Goal: Task Accomplishment & Management: Use online tool/utility

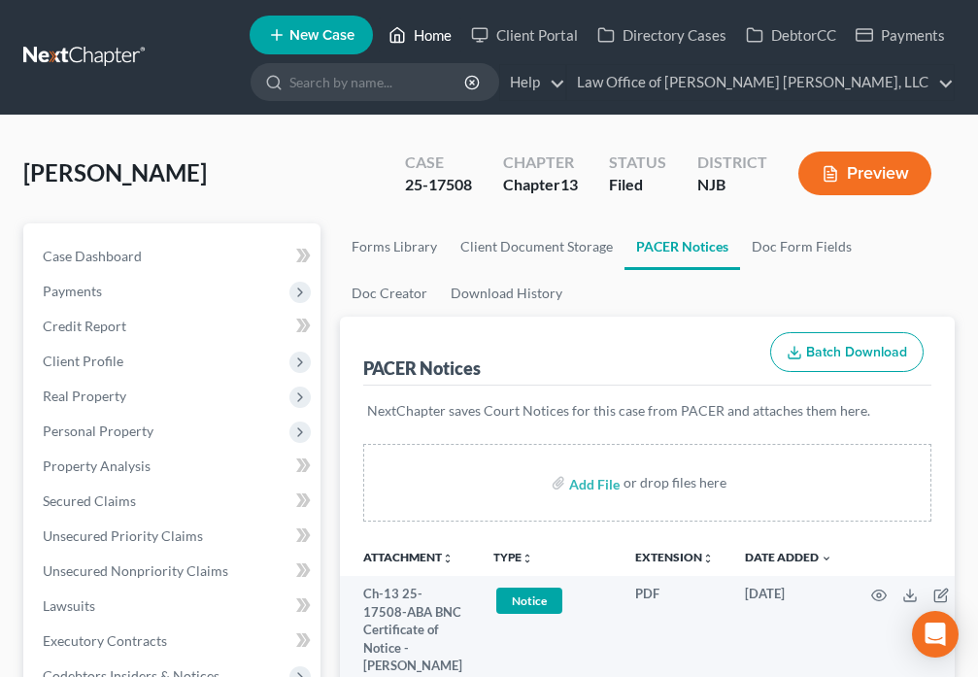
click at [417, 37] on link "Home" at bounding box center [420, 34] width 83 height 35
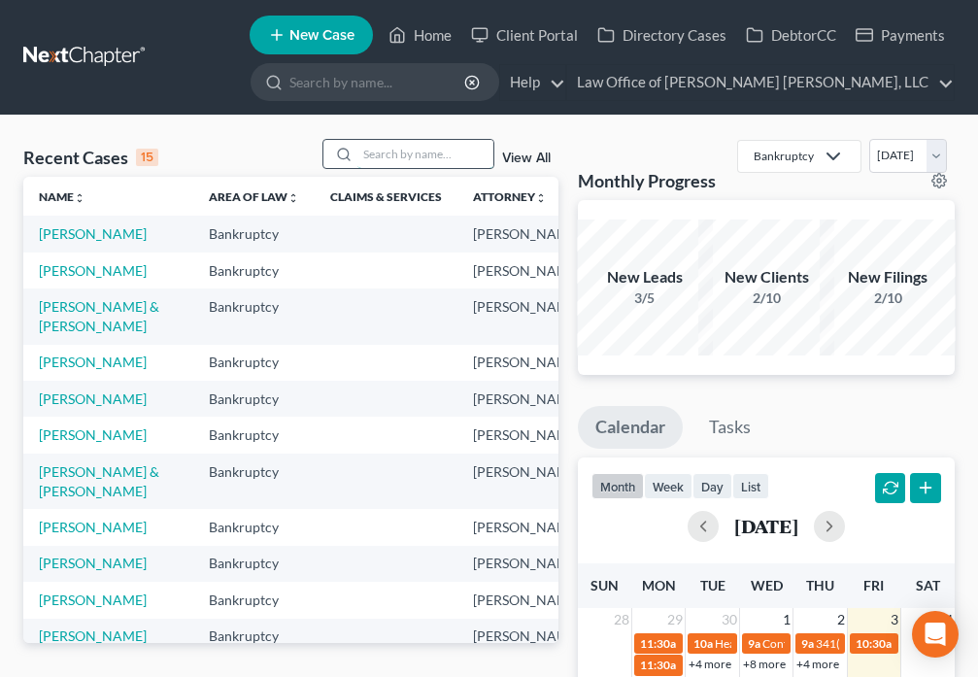
click at [423, 155] on input "search" at bounding box center [425, 154] width 136 height 28
type input "Williams"
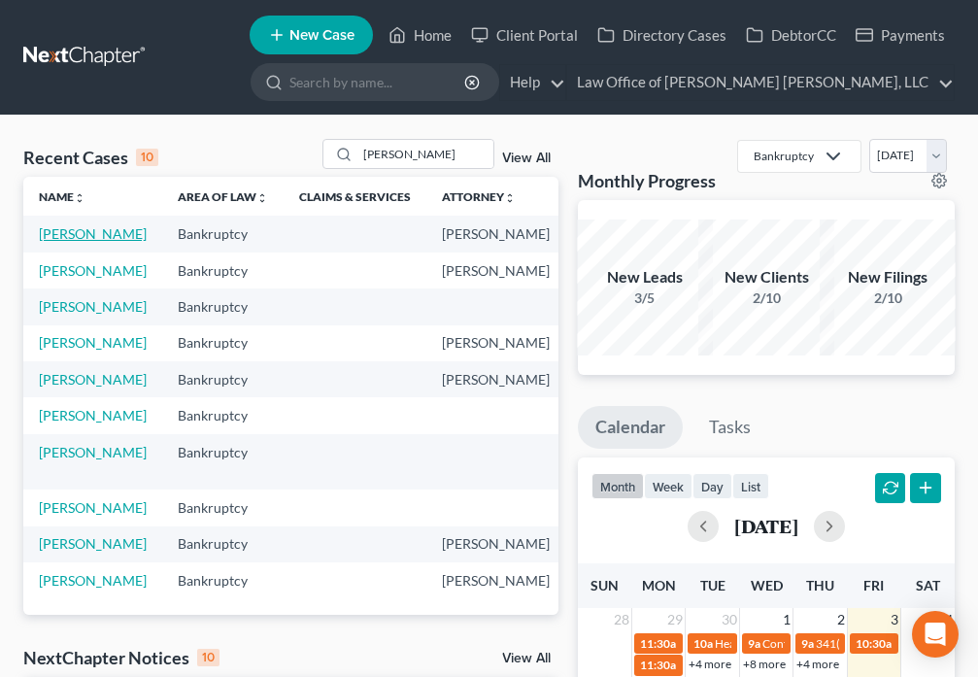
click at [64, 235] on link "Williams, Michael" at bounding box center [93, 233] width 108 height 17
select select "6"
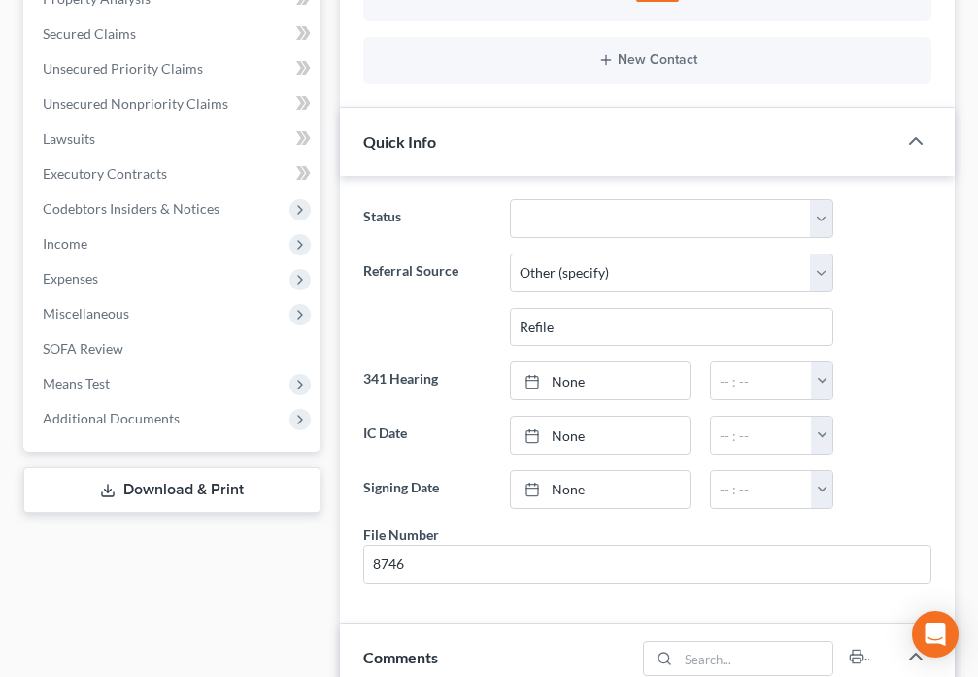
scroll to position [498, 0]
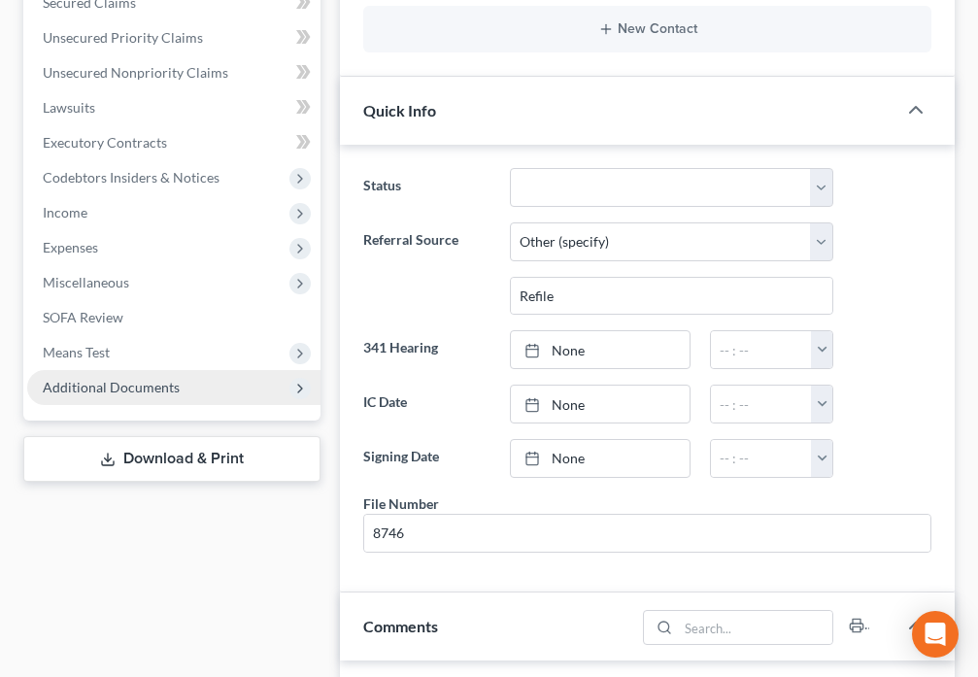
click at [155, 387] on span "Additional Documents" at bounding box center [111, 387] width 137 height 17
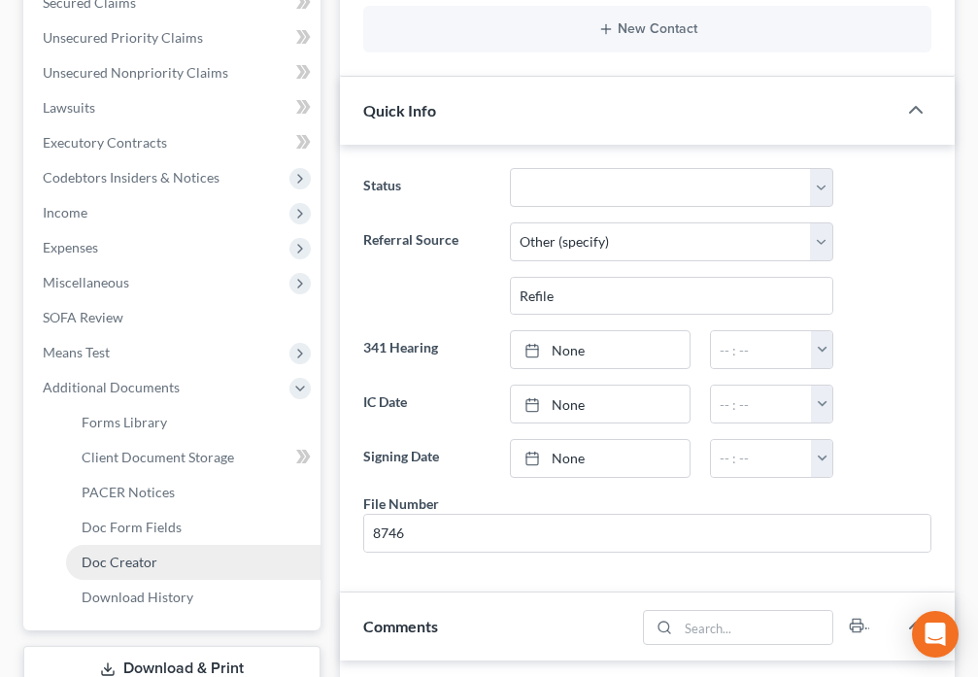
click at [143, 569] on span "Doc Creator" at bounding box center [120, 562] width 76 height 17
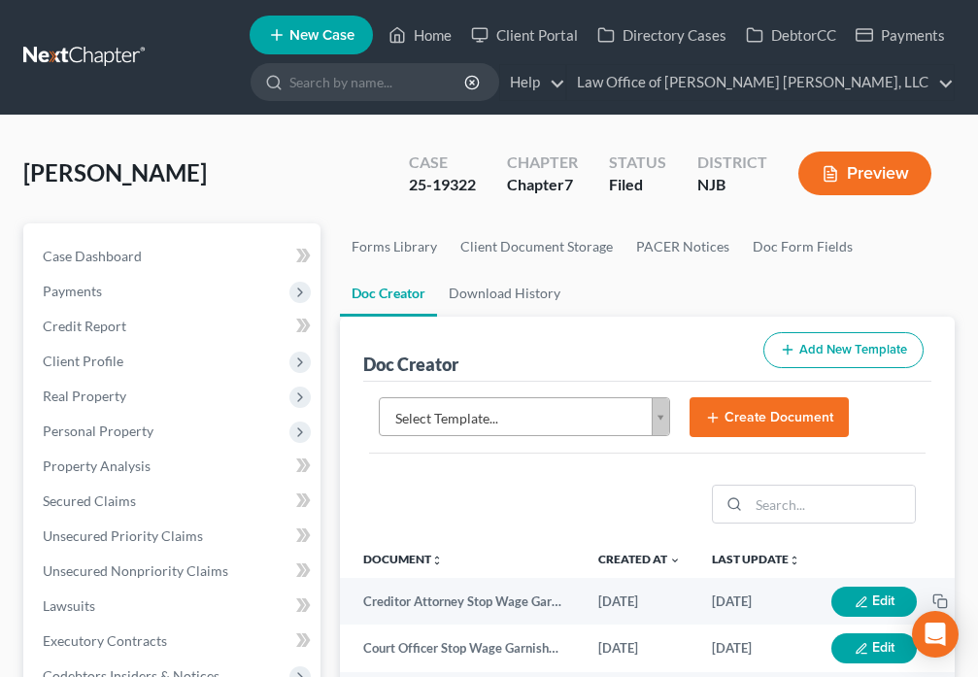
click at [658, 418] on body "Home New Case Client Portal Directory Cases DebtorCC Payments Law Office of Dav…" at bounding box center [489, 632] width 978 height 1264
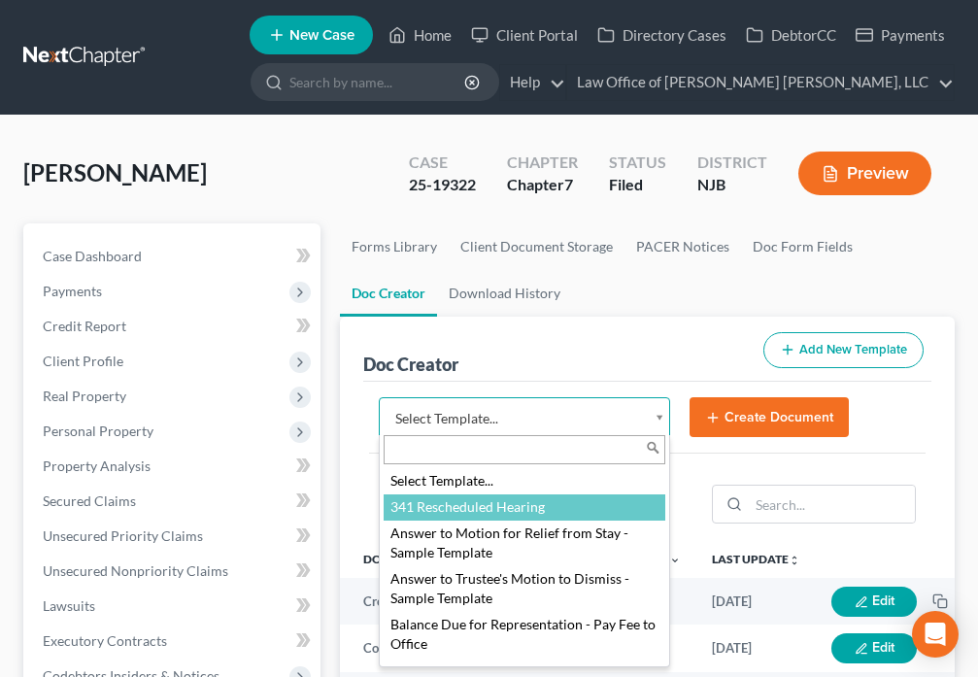
select select "91632"
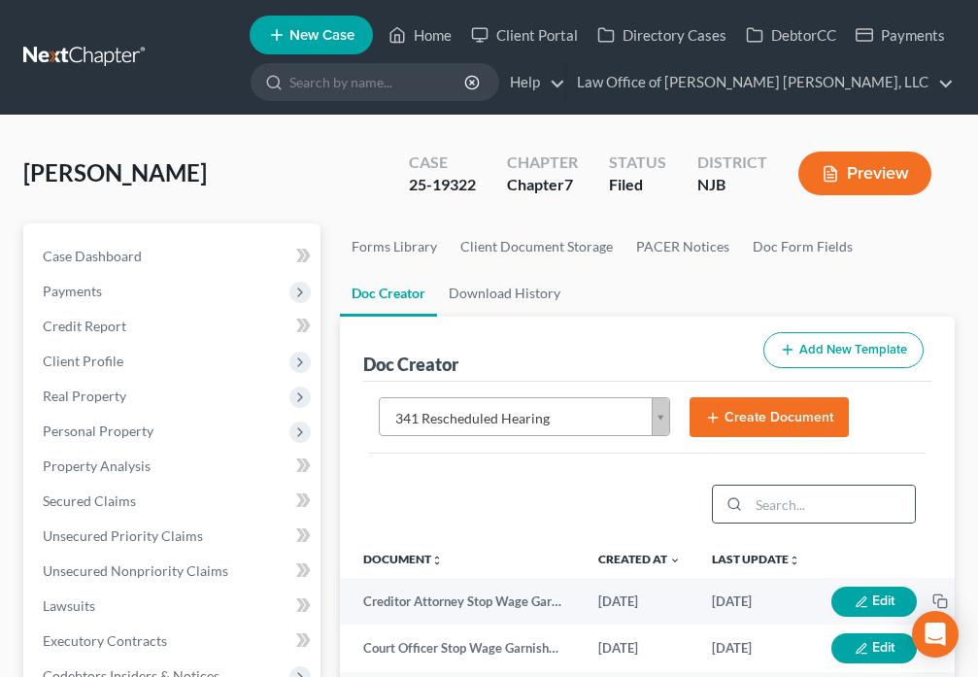
click at [748, 419] on button "Create Document" at bounding box center [769, 417] width 159 height 41
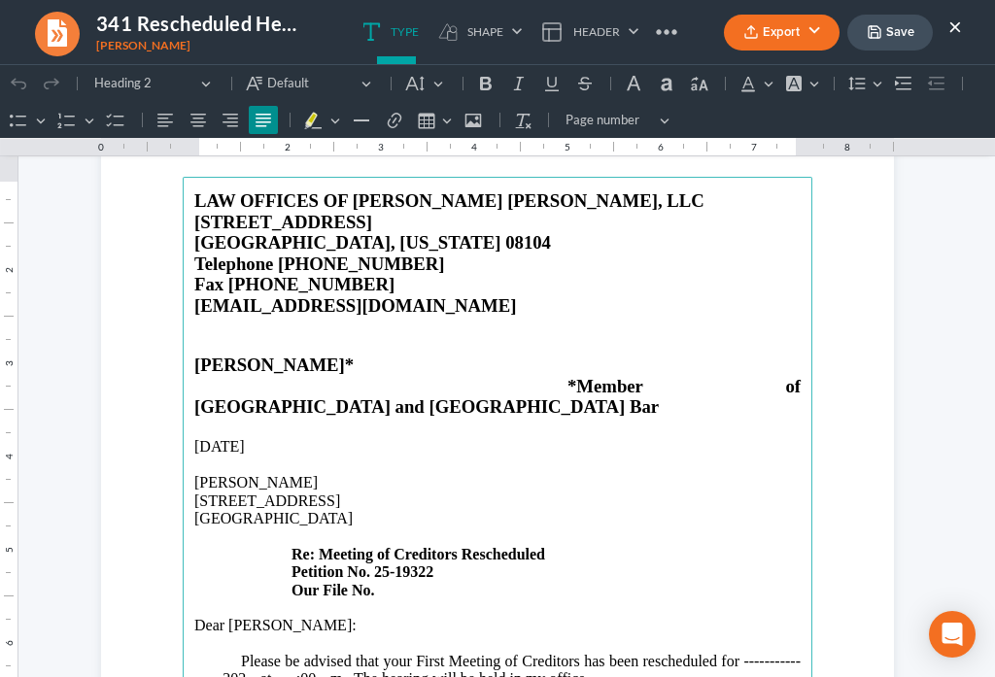
scroll to position [136, 0]
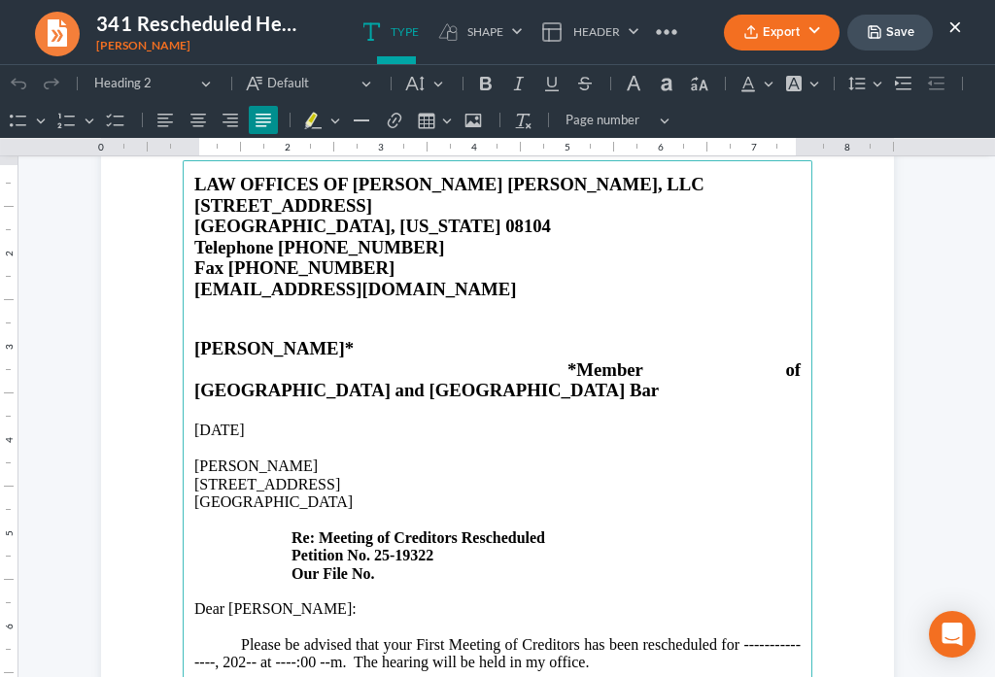
click at [411, 534] on p "507 Evergreen Avenue Albion, NJ 08009 Re: Meeting of Creditors Rescheduled Peti…" at bounding box center [497, 529] width 606 height 107
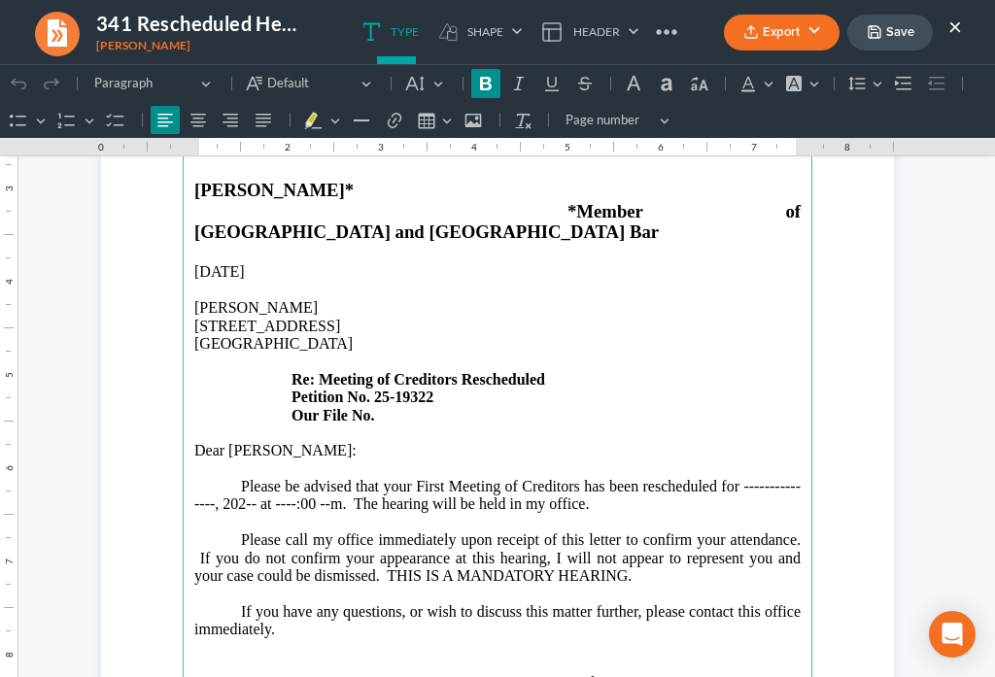
scroll to position [362, 0]
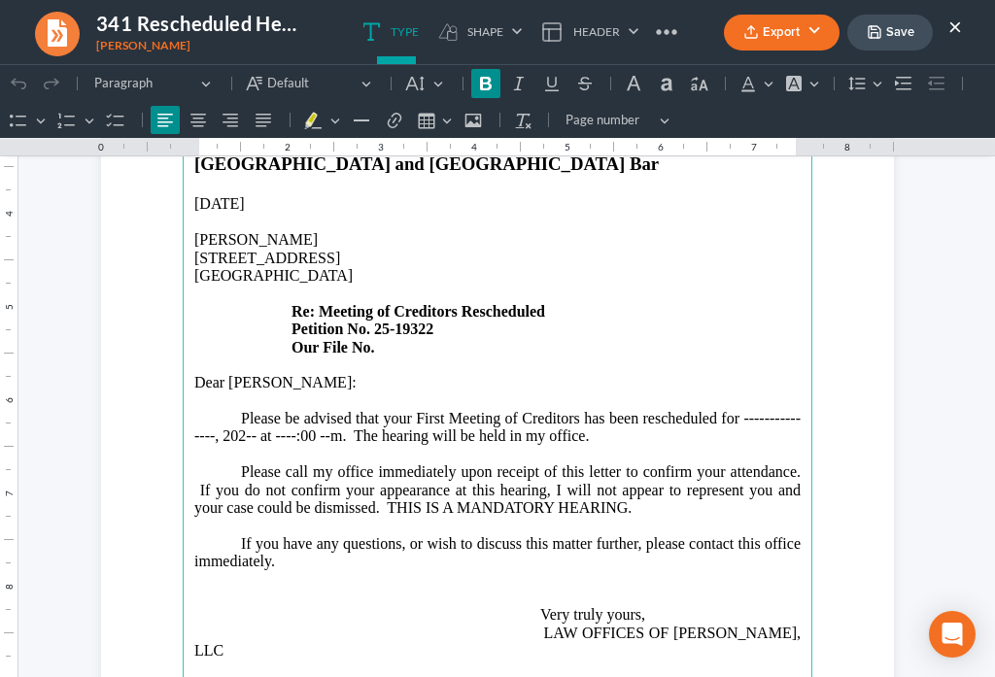
click at [207, 410] on p "Please be advised that your First Meeting of Creditors has been rescheduled for…" at bounding box center [497, 436] width 606 height 53
click at [315, 410] on p "Please be advised that your First Meeting of Creditors has been rescheduled for…" at bounding box center [497, 436] width 606 height 53
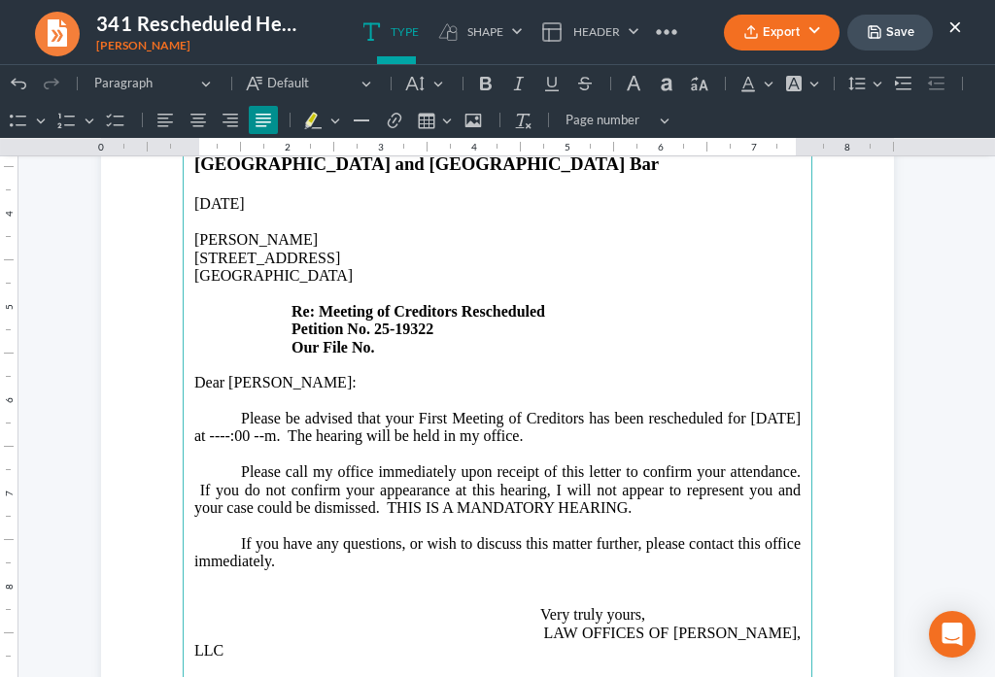
click at [347, 410] on p "Please be advised that your First Meeting of Creditors has been rescheduled for…" at bounding box center [497, 436] width 606 height 53
click at [343, 410] on p "Please be advised that your First Meeting of Creditors has been rescheduled for…" at bounding box center [497, 436] width 606 height 53
click at [366, 410] on p "Please be advised that your First Meeting of Creditors has been rescheduled for…" at bounding box center [497, 436] width 606 height 53
click at [624, 410] on p "Please be advised that your First Meeting of Creditors has been rescheduled for…" at bounding box center [497, 436] width 606 height 53
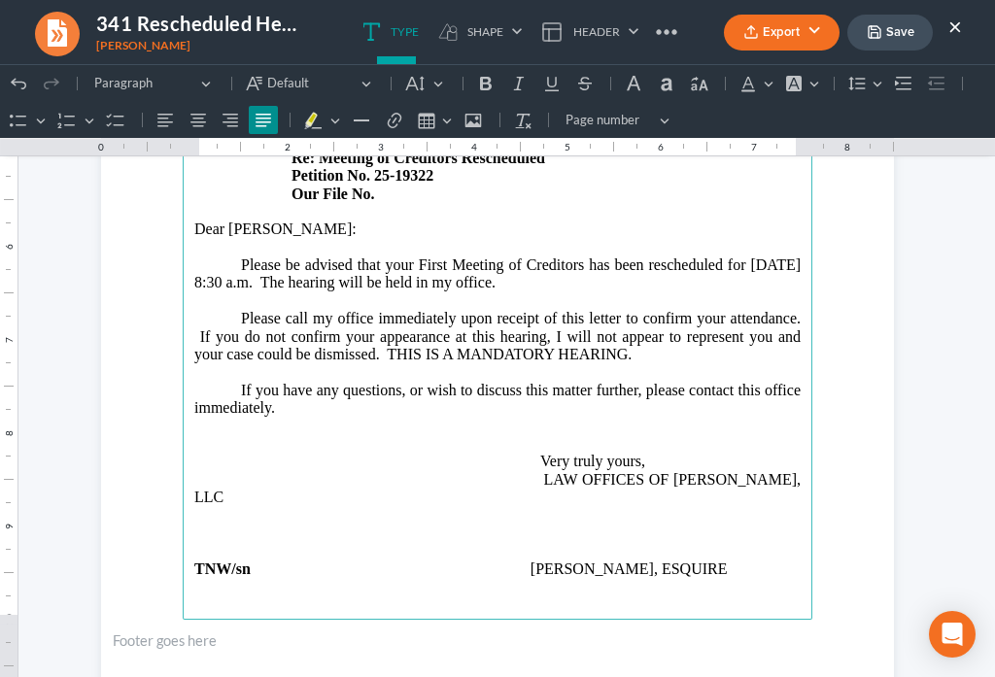
scroll to position [590, 0]
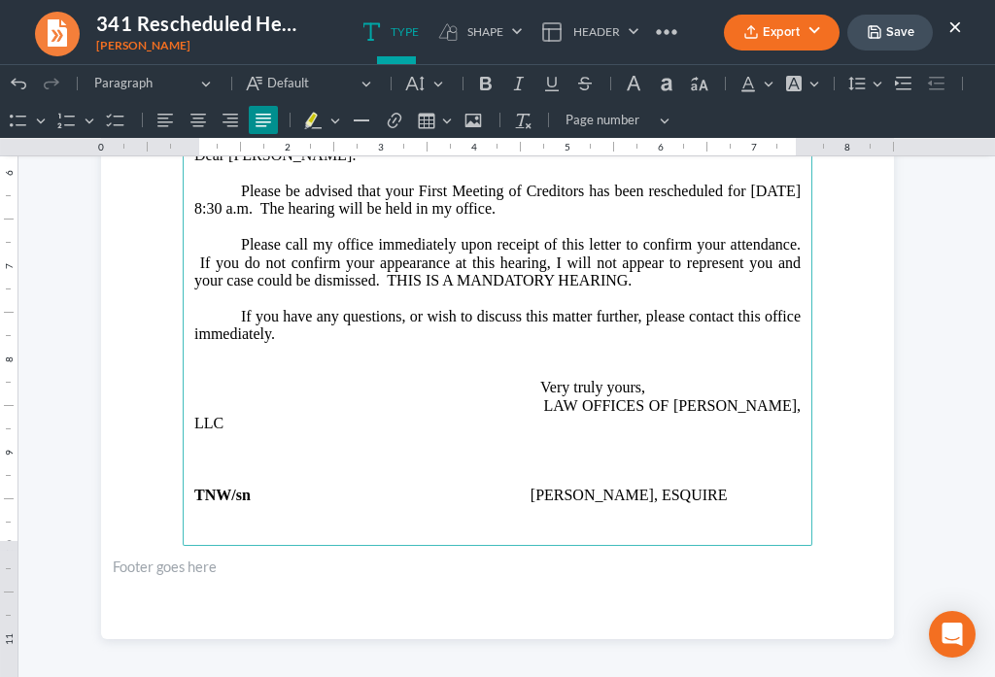
click at [407, 331] on p "If you have any questions, or wish to discuss this matter further, please conta…" at bounding box center [497, 370] width 606 height 125
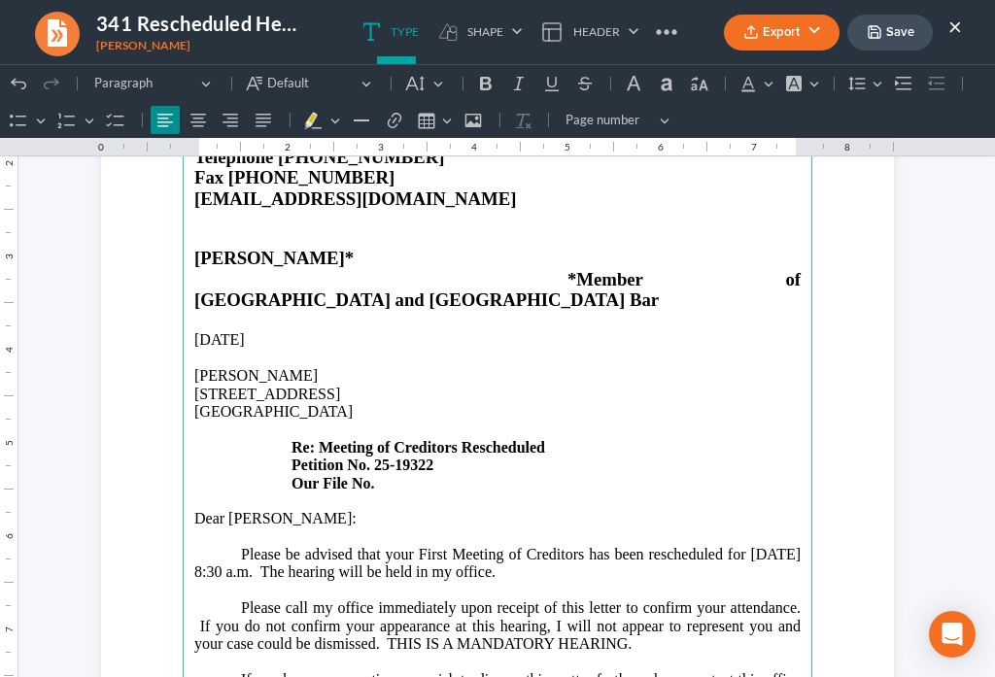
scroll to position [0, 0]
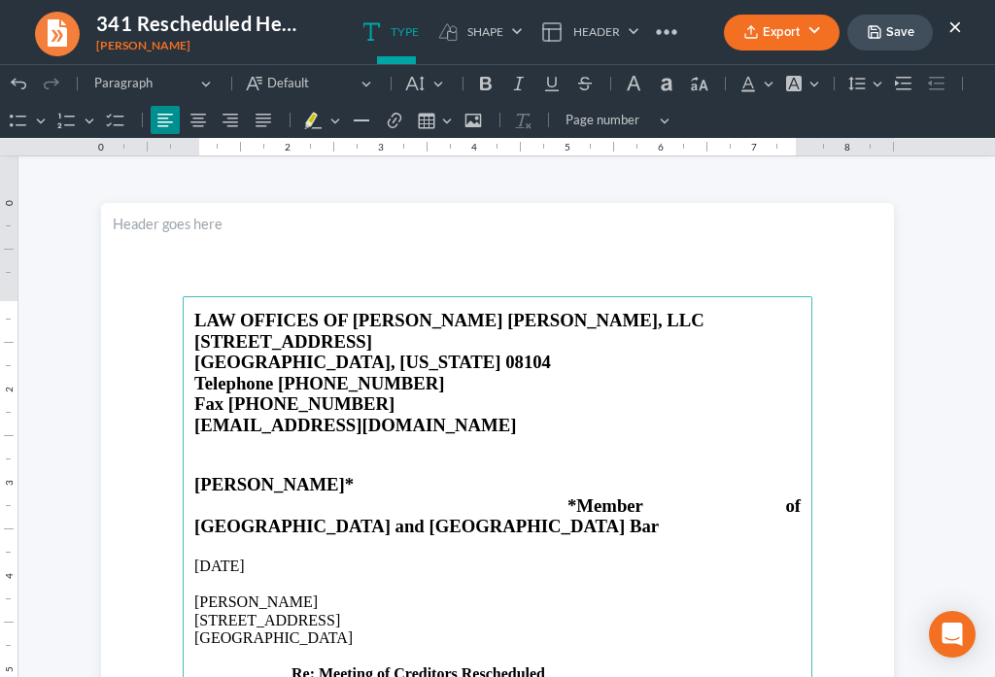
click at [893, 29] on button "Save" at bounding box center [889, 33] width 85 height 36
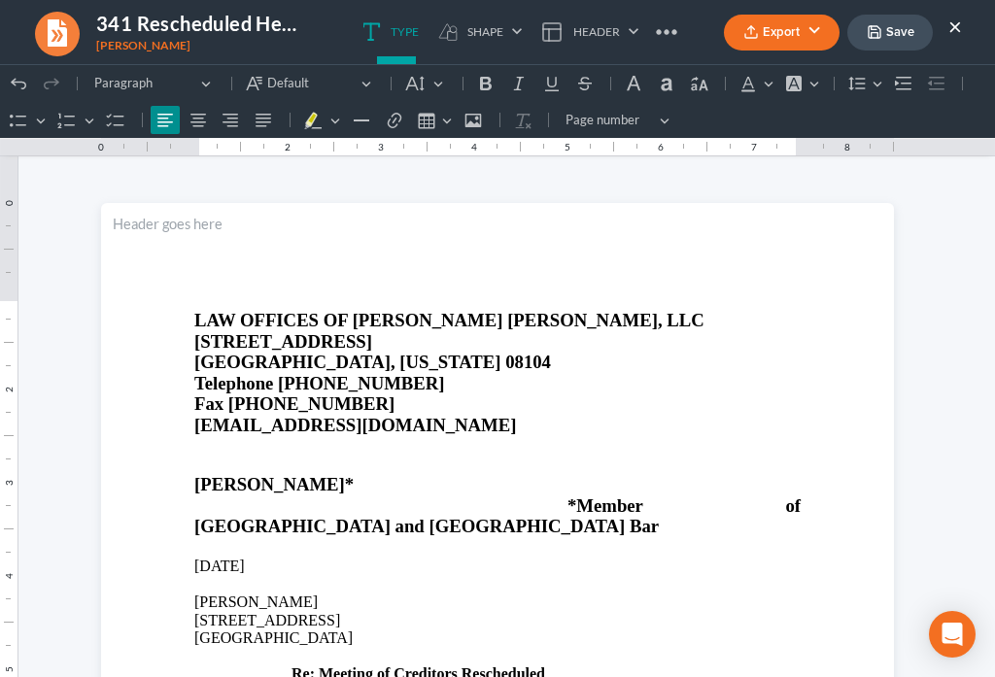
click at [781, 35] on button "Export" at bounding box center [782, 33] width 116 height 36
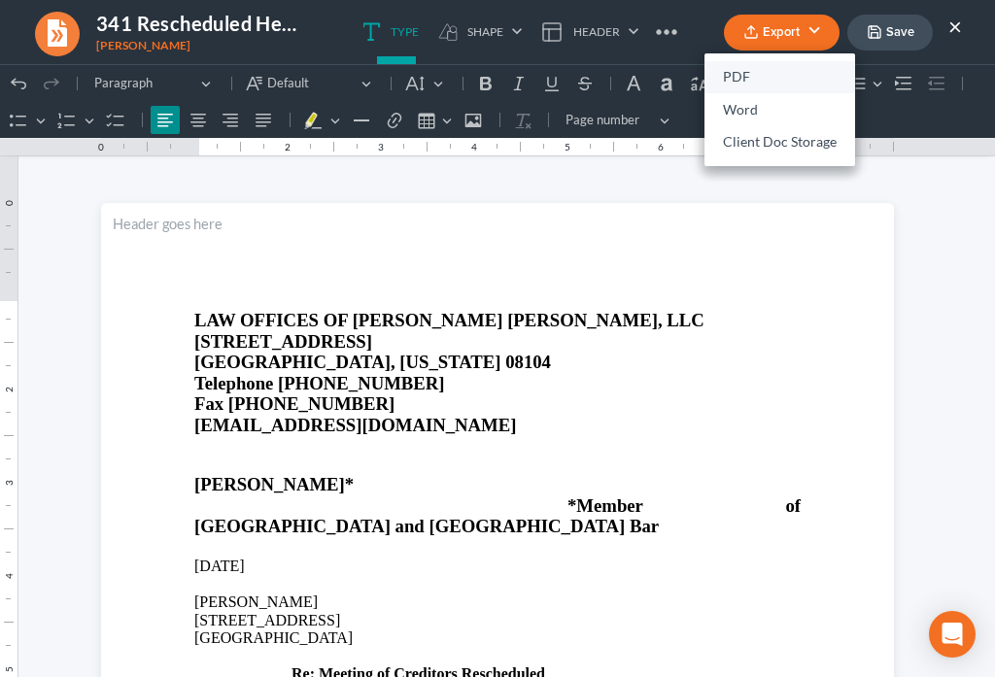
click at [739, 73] on link "PDF" at bounding box center [779, 77] width 151 height 33
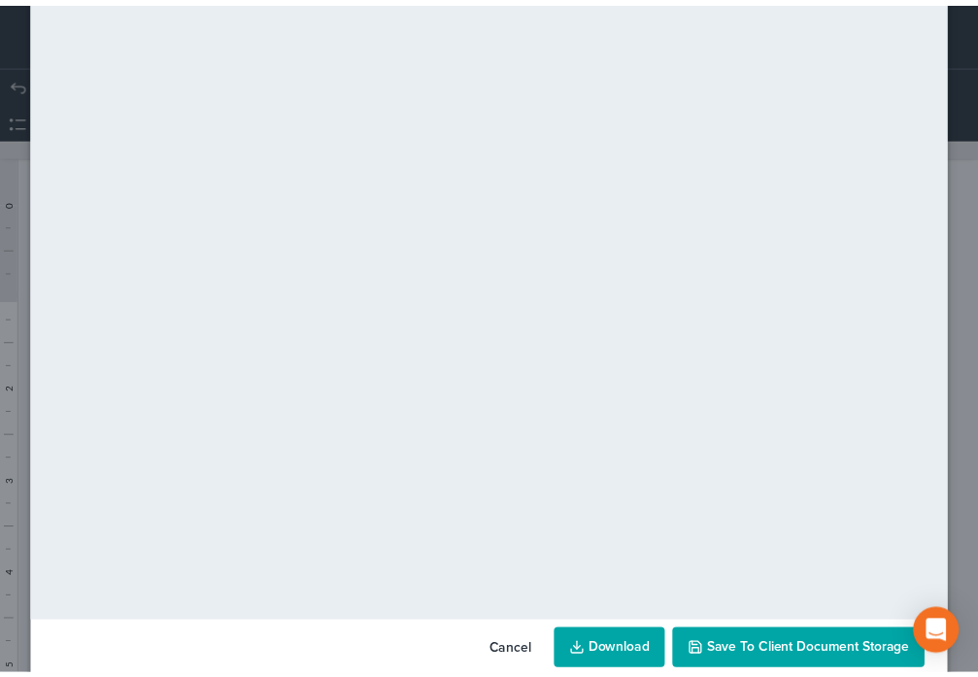
scroll to position [136, 0]
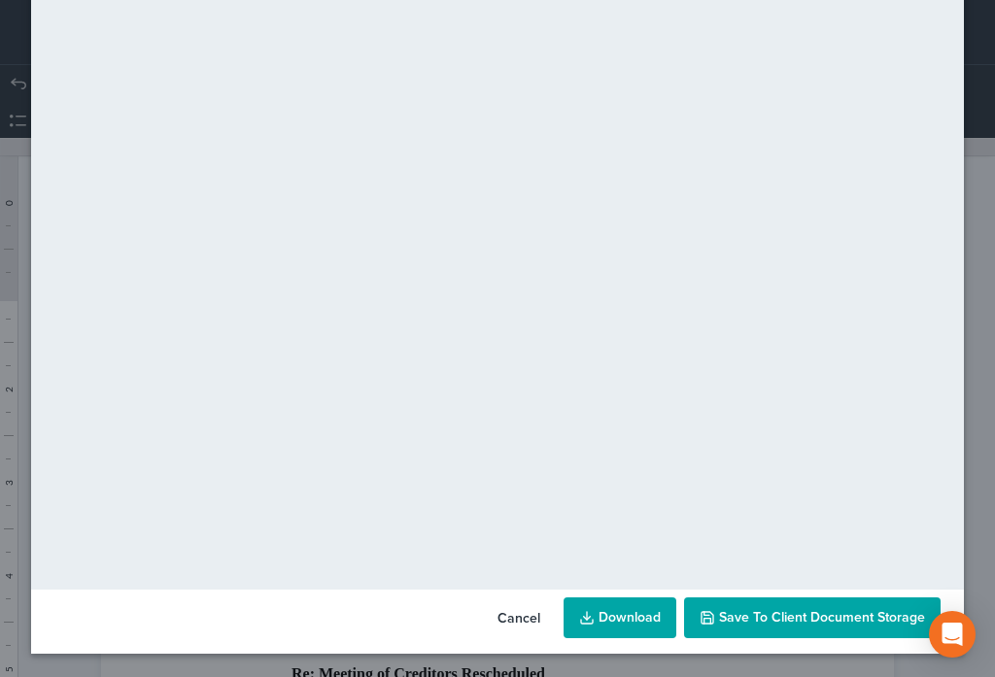
click at [840, 613] on span "Save to Client Document Storage" at bounding box center [822, 617] width 206 height 17
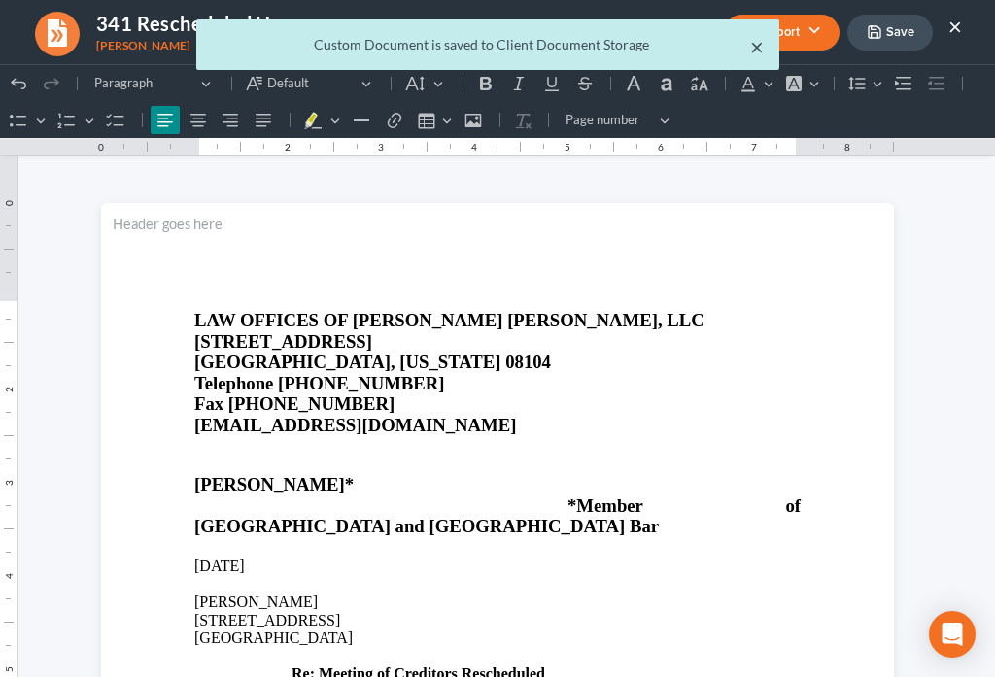
click at [757, 47] on button "×" at bounding box center [757, 46] width 14 height 23
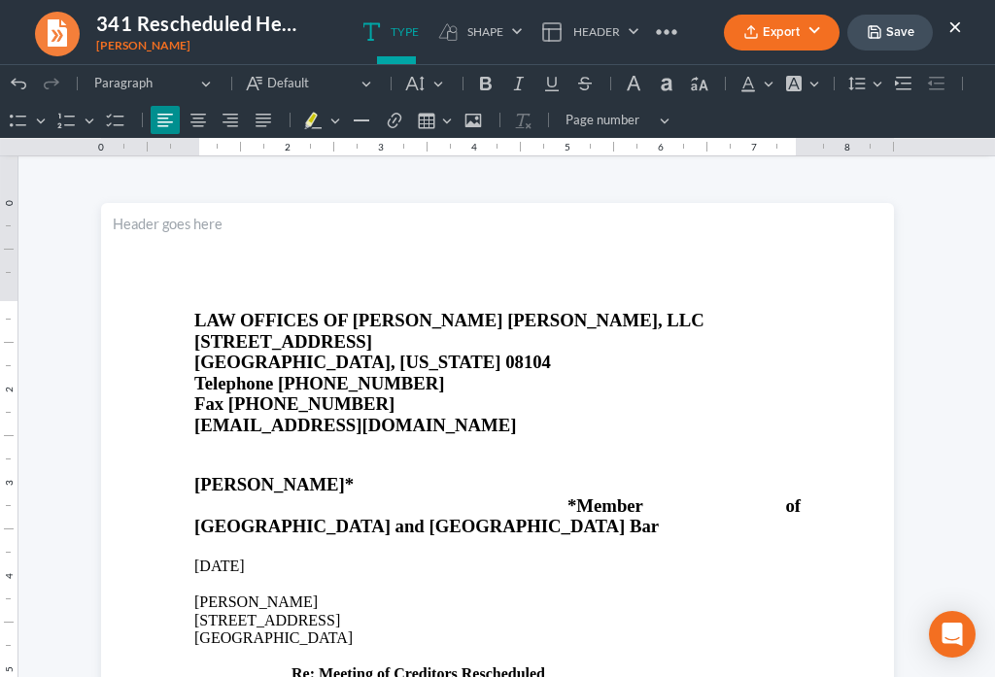
click at [964, 26] on div "Export PDF Word Client Doc Storage Save ×" at bounding box center [842, 33] width 277 height 42
click at [952, 29] on button "×" at bounding box center [955, 26] width 14 height 23
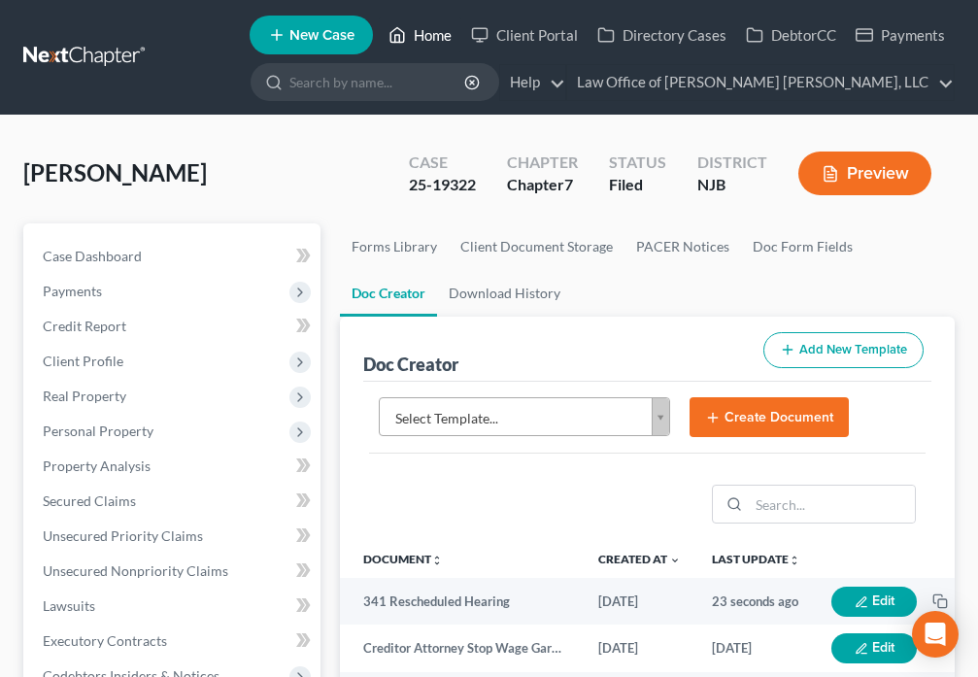
click at [416, 43] on link "Home" at bounding box center [420, 34] width 83 height 35
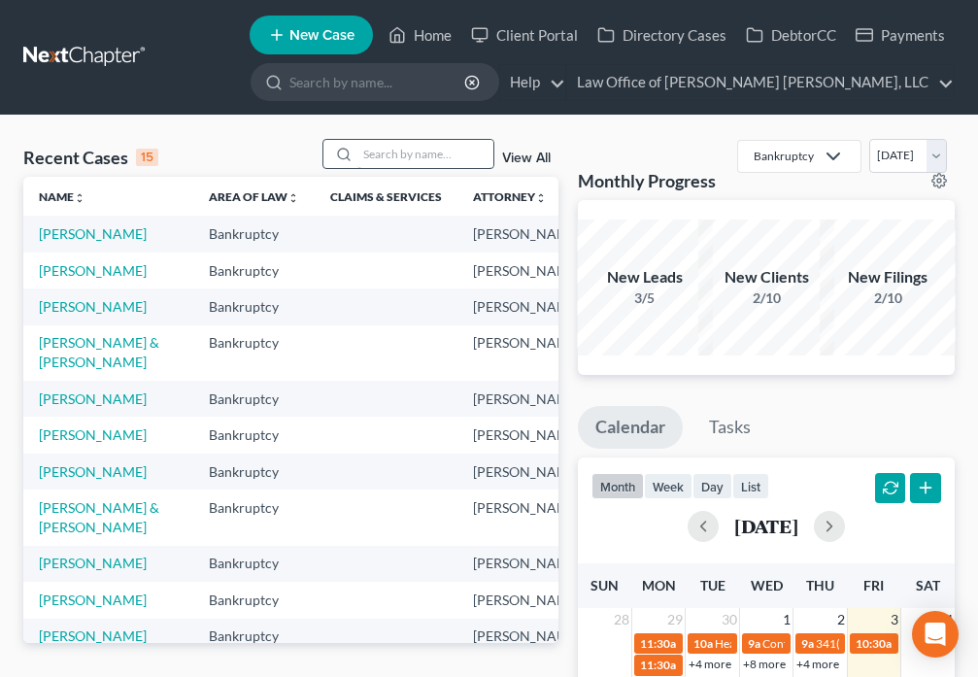
click at [447, 153] on input "search" at bounding box center [425, 154] width 136 height 28
type input "Graham"
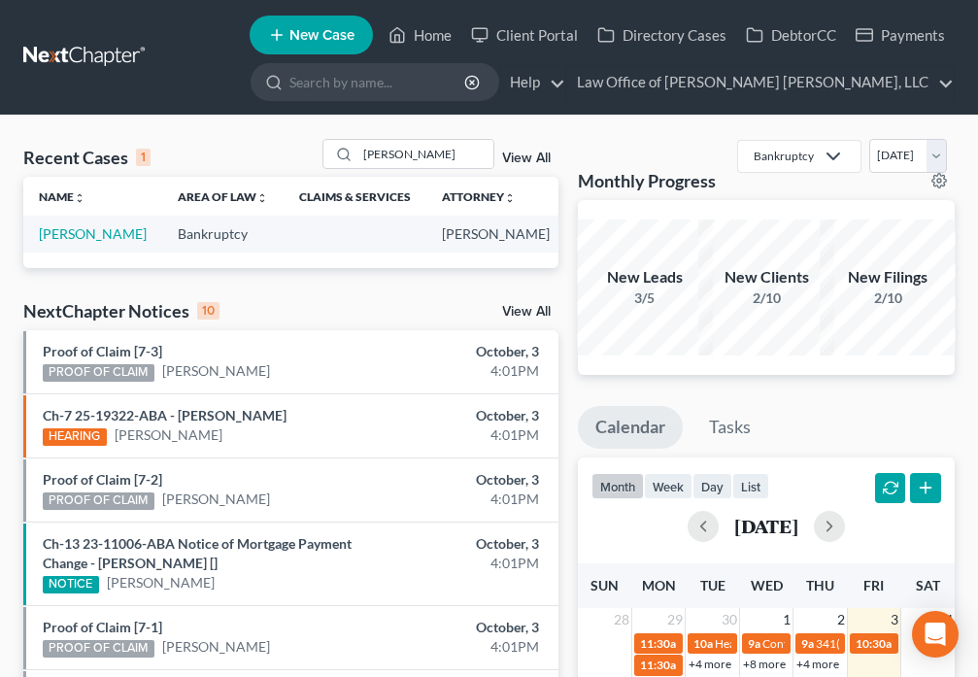
click at [63, 244] on td "Graham, Latoya" at bounding box center [92, 234] width 139 height 36
click at [55, 243] on td "Graham, Latoya" at bounding box center [92, 234] width 139 height 36
click at [62, 227] on link "Graham, Latoya" at bounding box center [93, 233] width 108 height 17
select select "6"
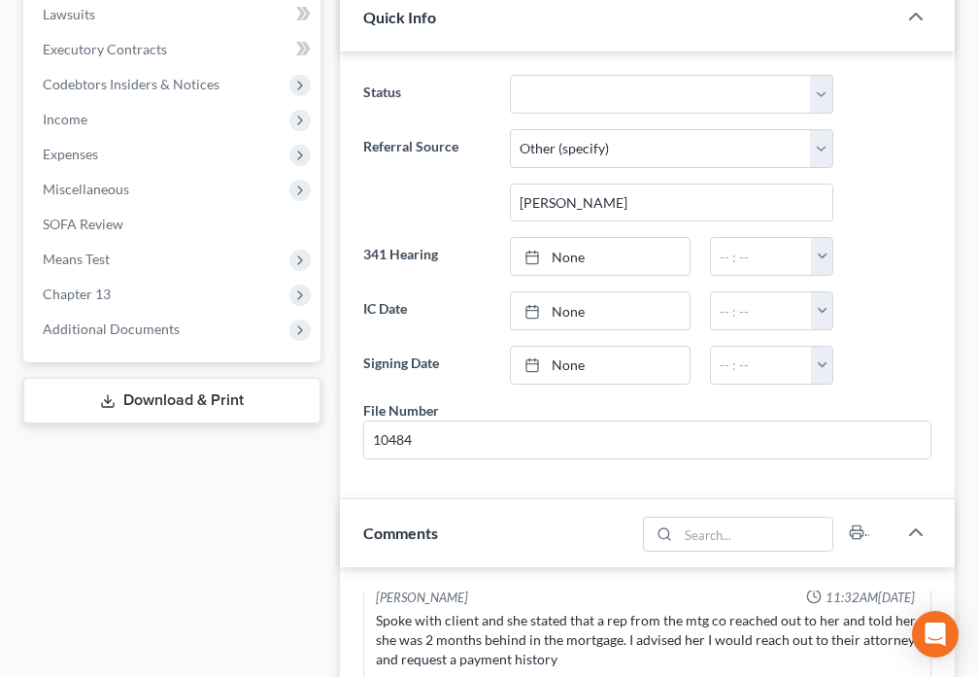
scroll to position [612, 0]
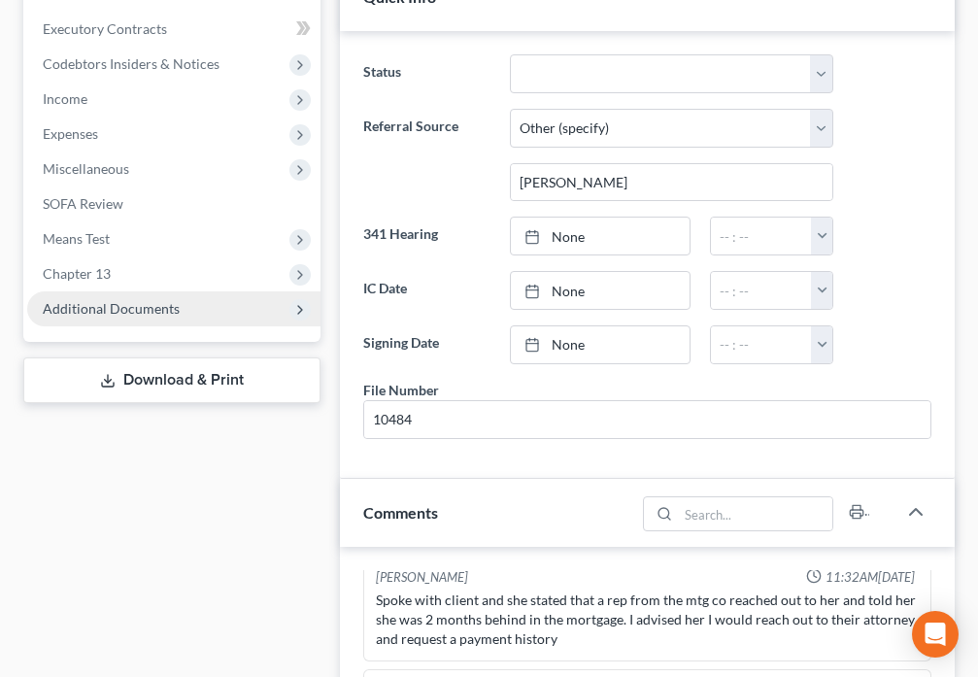
click at [178, 317] on span "Additional Documents" at bounding box center [173, 308] width 293 height 35
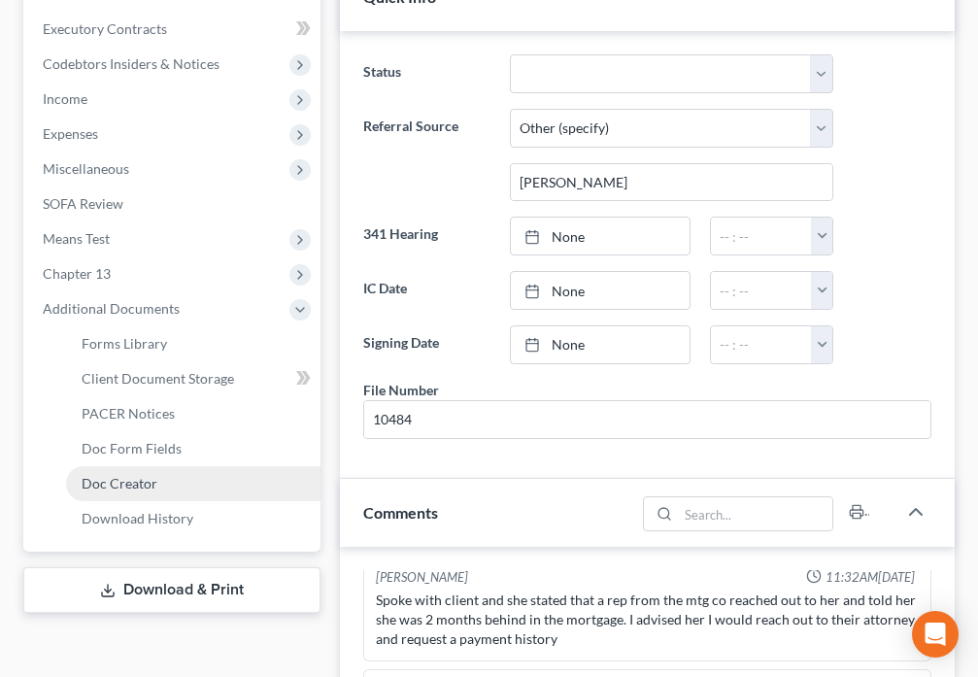
click at [163, 485] on link "Doc Creator" at bounding box center [193, 483] width 254 height 35
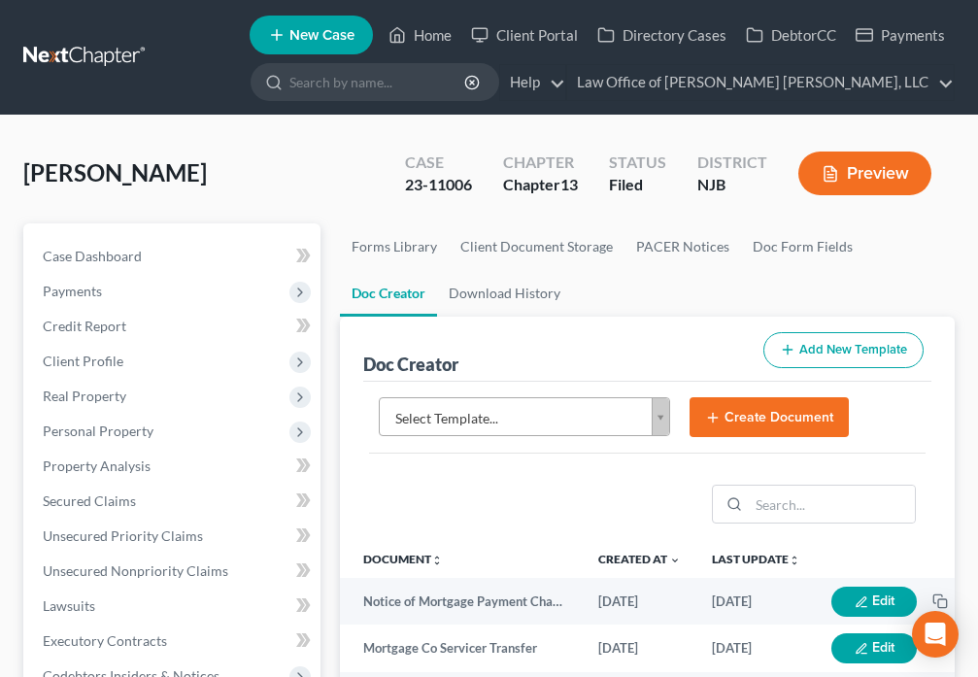
click at [657, 420] on body "Home New Case Client Portal Directory Cases DebtorCC Payments Law Office of Dav…" at bounding box center [489, 649] width 978 height 1298
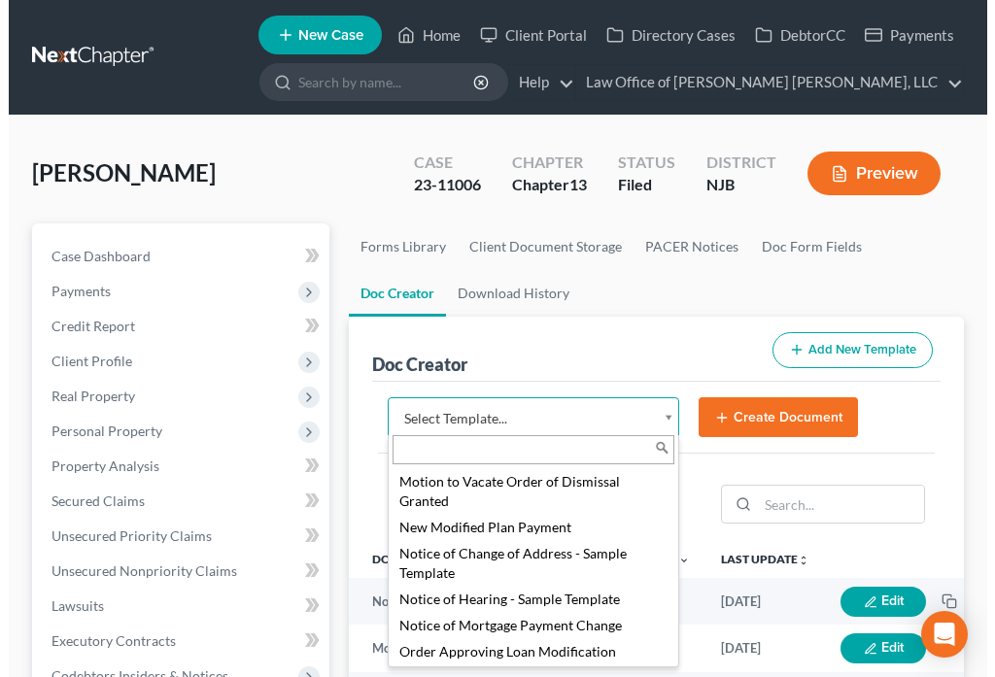
scroll to position [2241, 0]
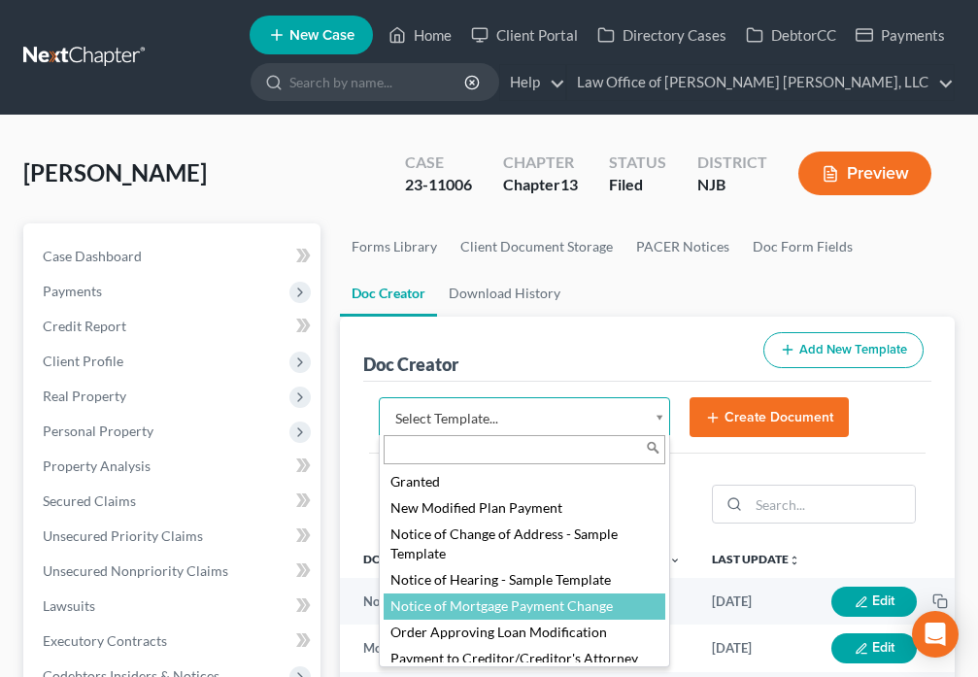
select select "88748"
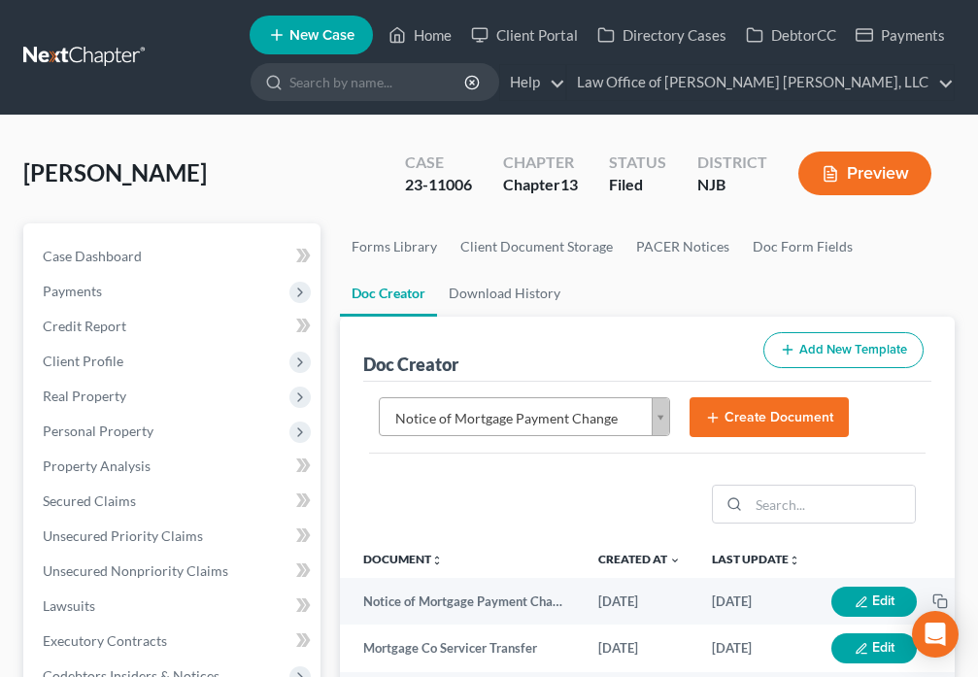
click at [744, 422] on button "Create Document" at bounding box center [769, 417] width 159 height 41
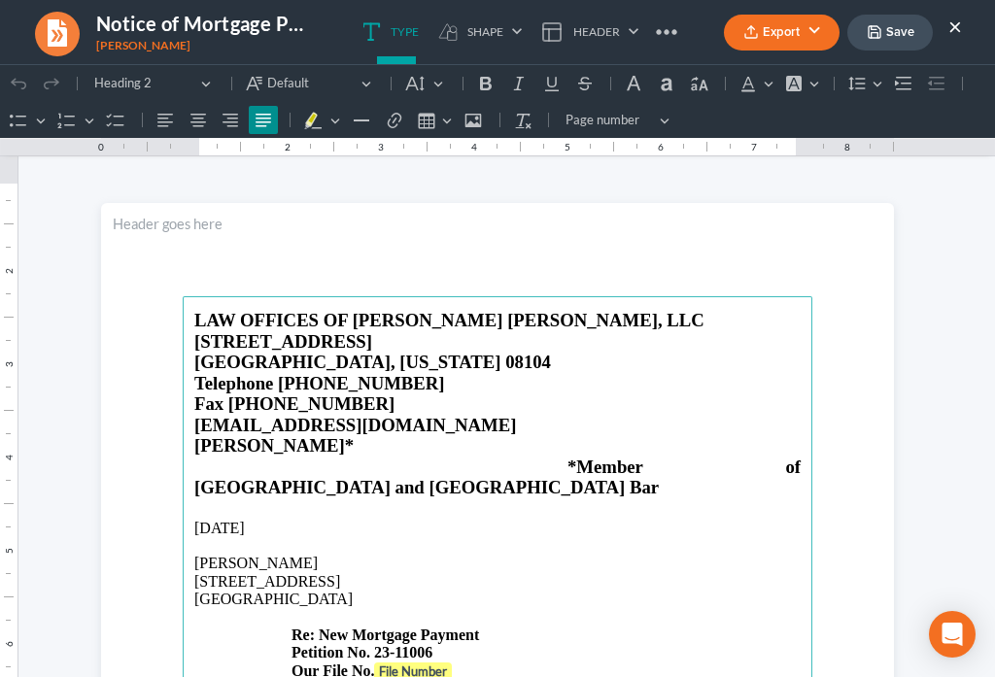
scroll to position [0, 0]
click at [388, 663] on strong "File Number" at bounding box center [413, 671] width 68 height 16
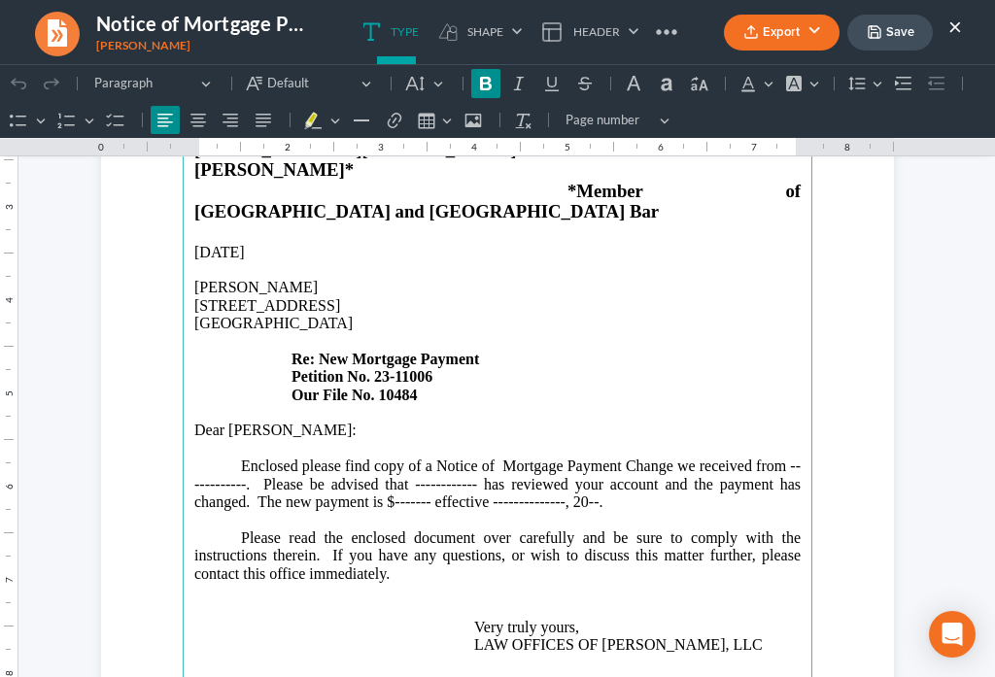
scroll to position [318, 0]
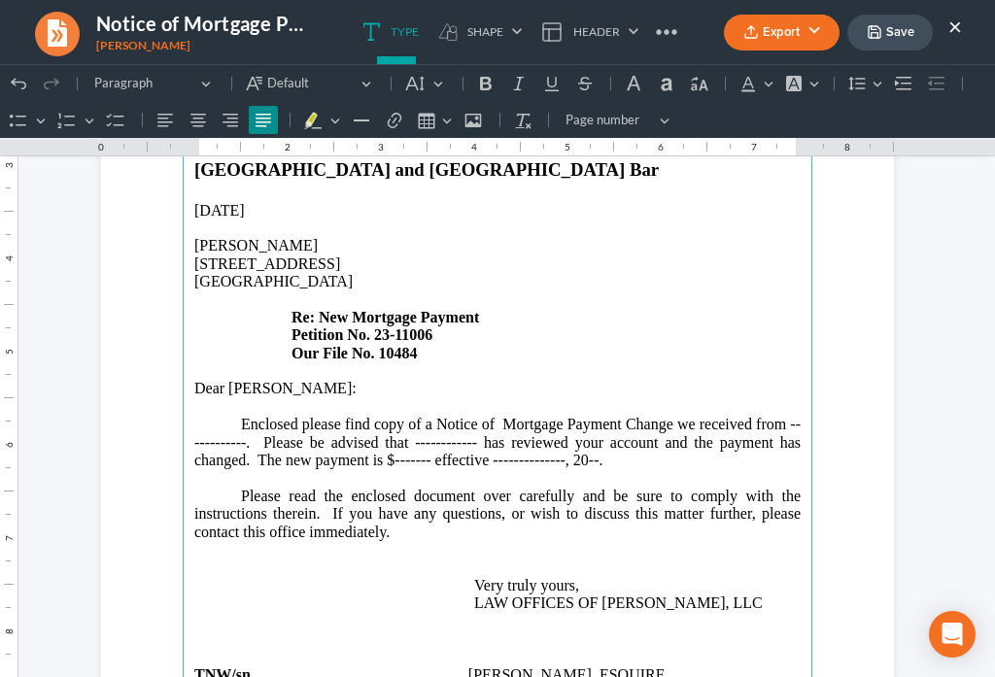
click at [236, 416] on p "Enclosed please find copy of a Notice of Mortgage Payment Change we received fr…" at bounding box center [497, 452] width 606 height 72
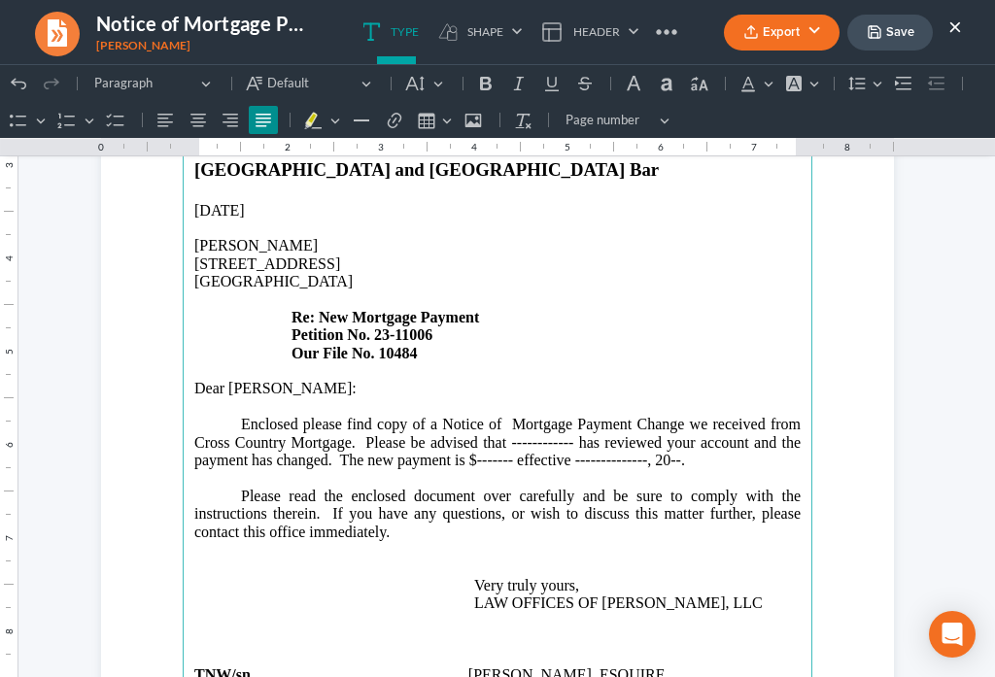
click at [566, 416] on p "Enclosed please find copy of a Notice of Mortgage Payment Change we received fr…" at bounding box center [497, 452] width 606 height 72
click at [600, 422] on p "Enclosed please find copy of a Notice of Mortgage Payment Change we received fr…" at bounding box center [497, 452] width 606 height 72
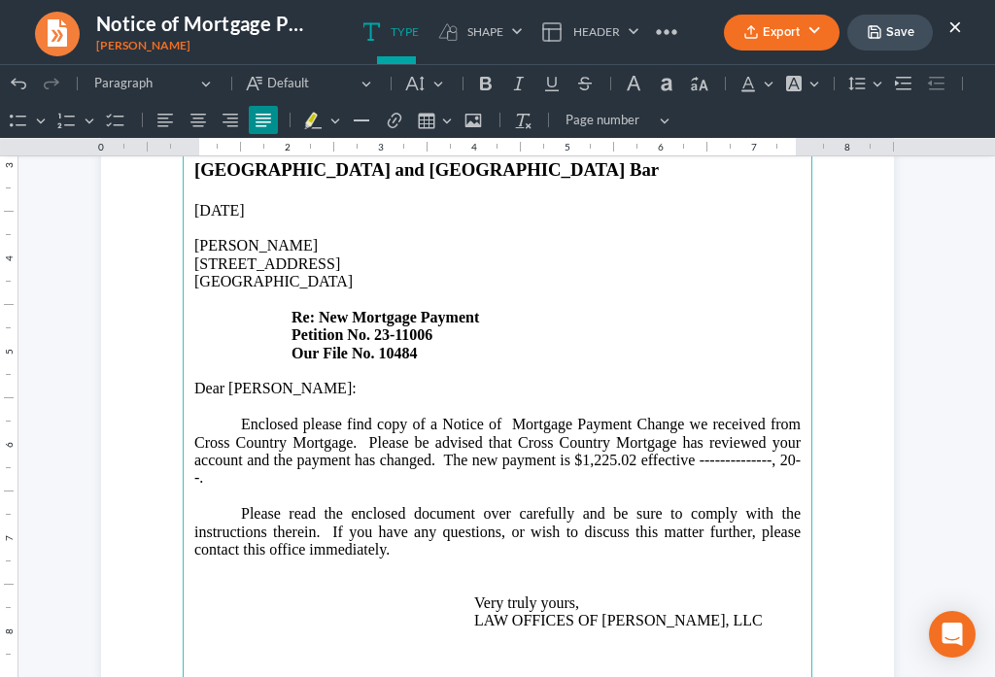
click at [765, 417] on p "Enclosed please find copy of a Notice of Mortgage Payment Change we received fr…" at bounding box center [497, 460] width 606 height 89
drag, startPoint x: 762, startPoint y: 427, endPoint x: 863, endPoint y: 407, distance: 103.0
click at [763, 426] on p "Enclosed please find copy of a Notice of Mortgage Payment Change we received fr…" at bounding box center [497, 460] width 606 height 89
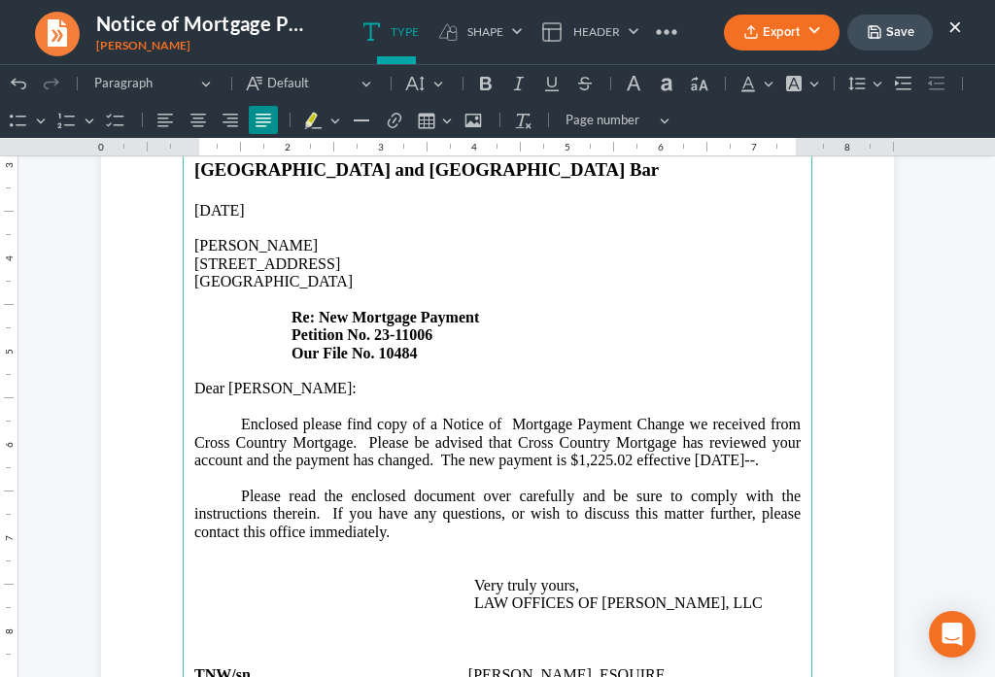
click at [194, 434] on p "Enclosed please find copy of a Notice of Mortgage Payment Change we received fr…" at bounding box center [497, 452] width 606 height 72
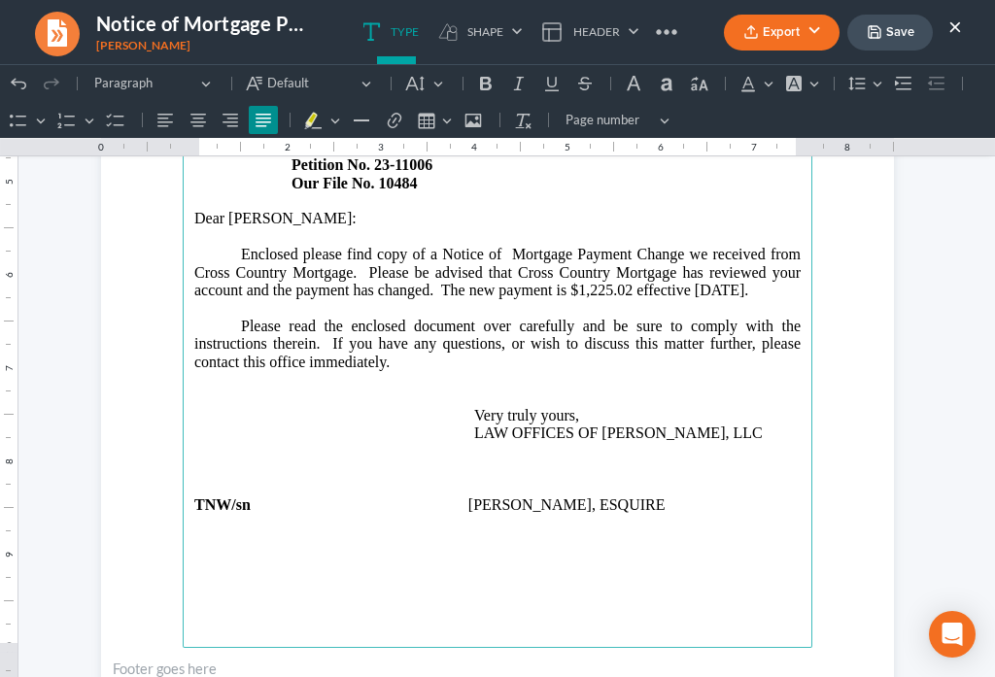
scroll to position [498, 0]
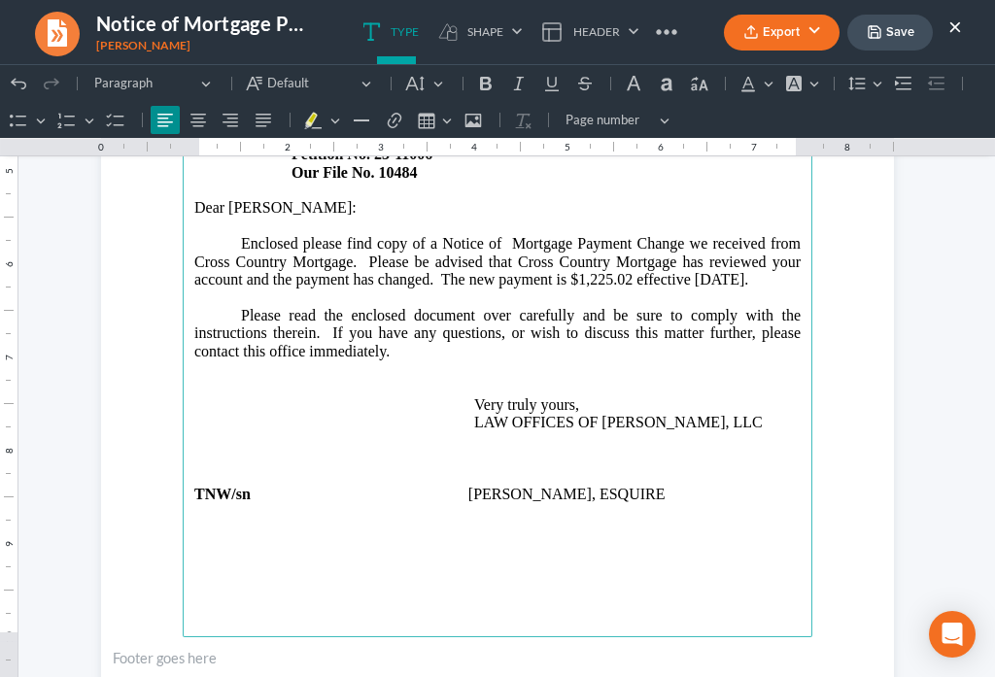
click at [300, 539] on p "Rich Text Editor, page-0-main" at bounding box center [497, 547] width 606 height 17
click at [204, 521] on p "Rich Text Editor, page-0-main" at bounding box center [497, 529] width 606 height 17
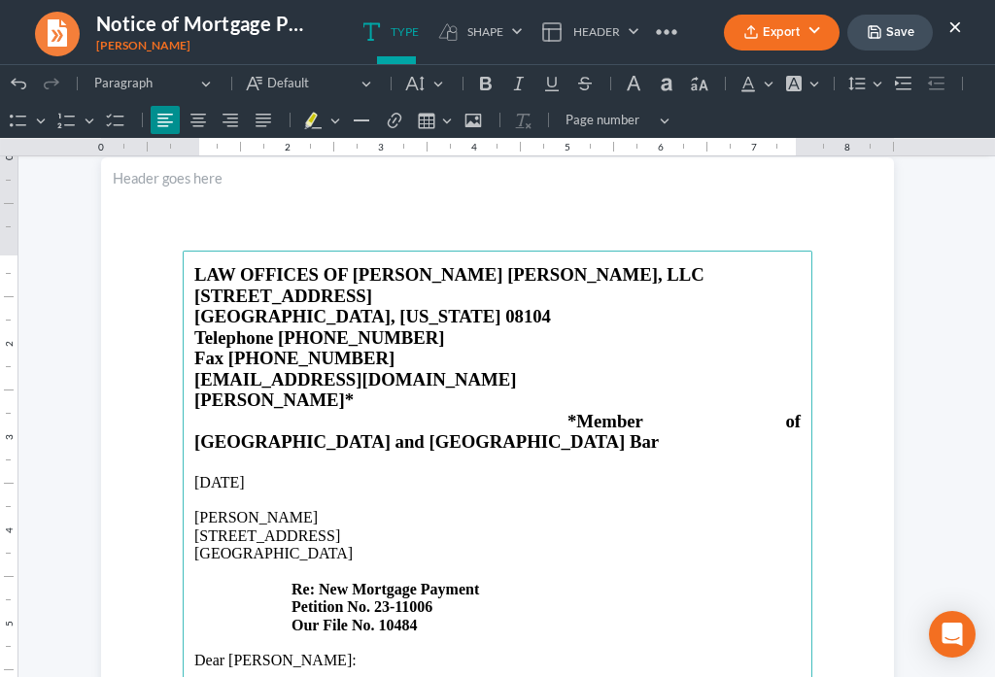
scroll to position [0, 0]
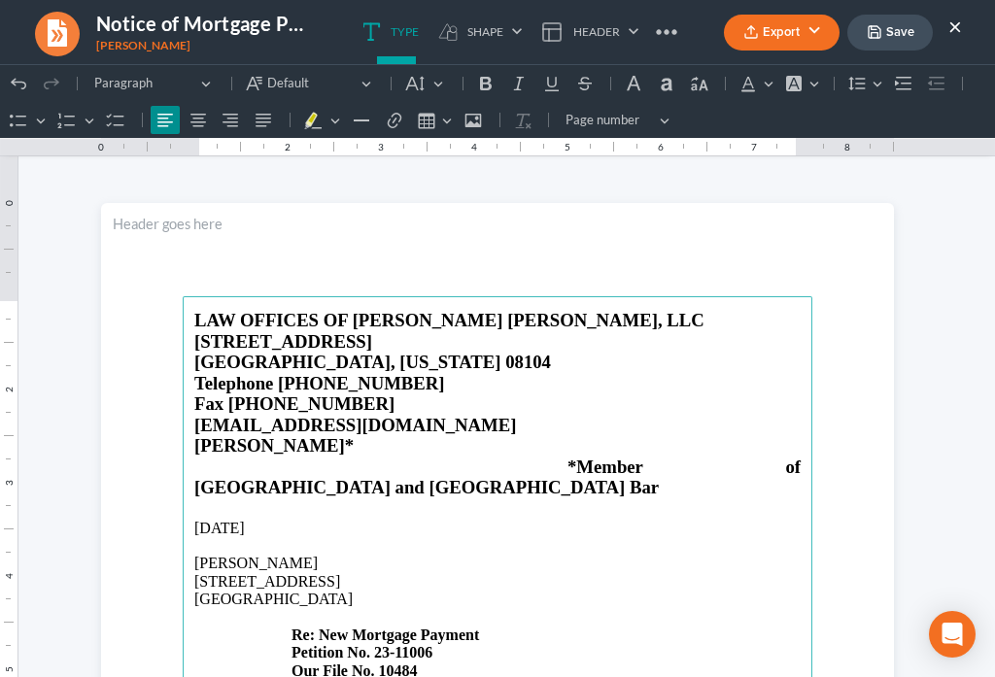
click at [884, 39] on button "Save" at bounding box center [889, 33] width 85 height 36
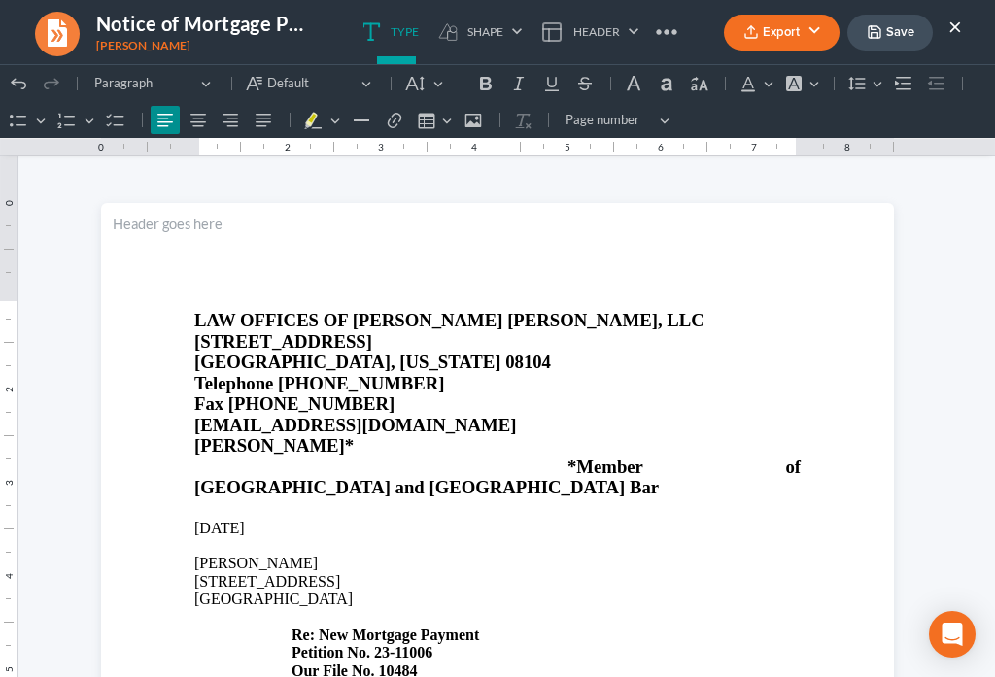
click at [772, 42] on button "Export" at bounding box center [782, 33] width 116 height 36
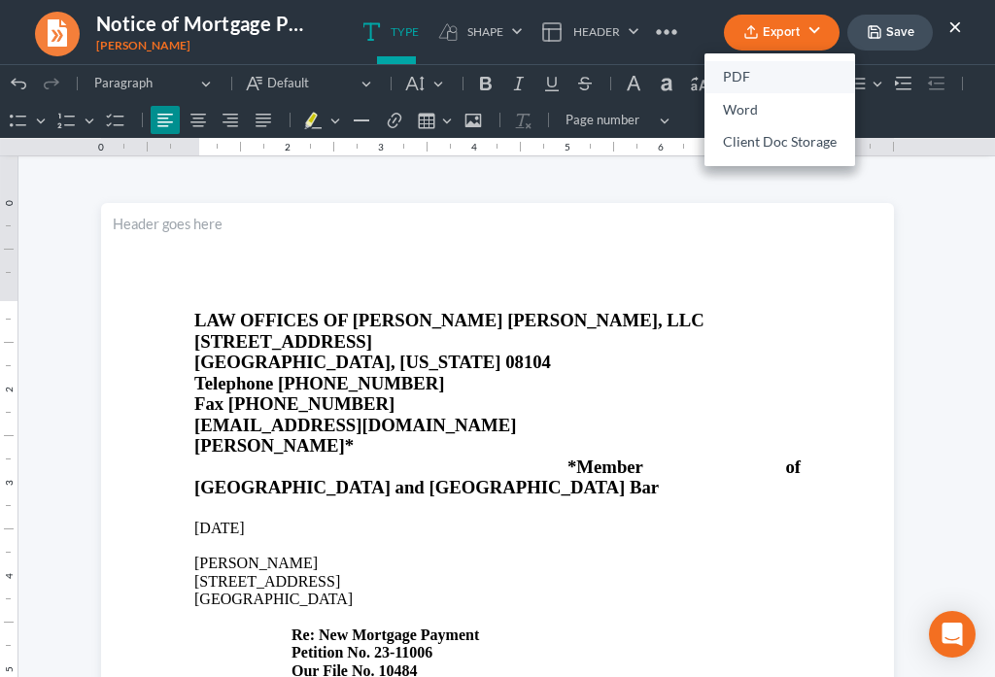
click at [725, 74] on link "PDF" at bounding box center [779, 77] width 151 height 33
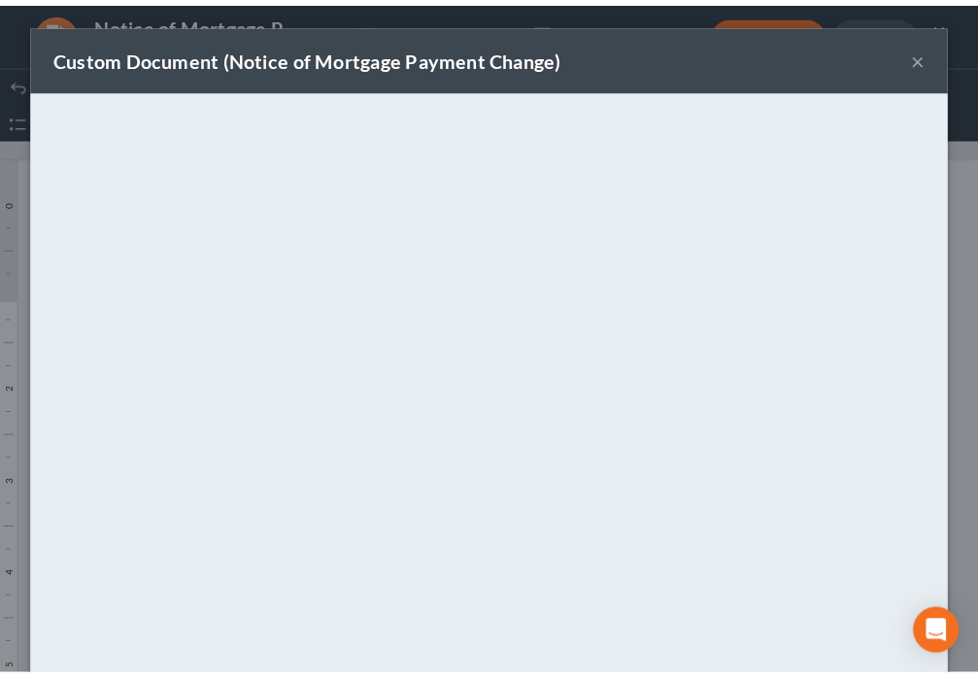
scroll to position [136, 0]
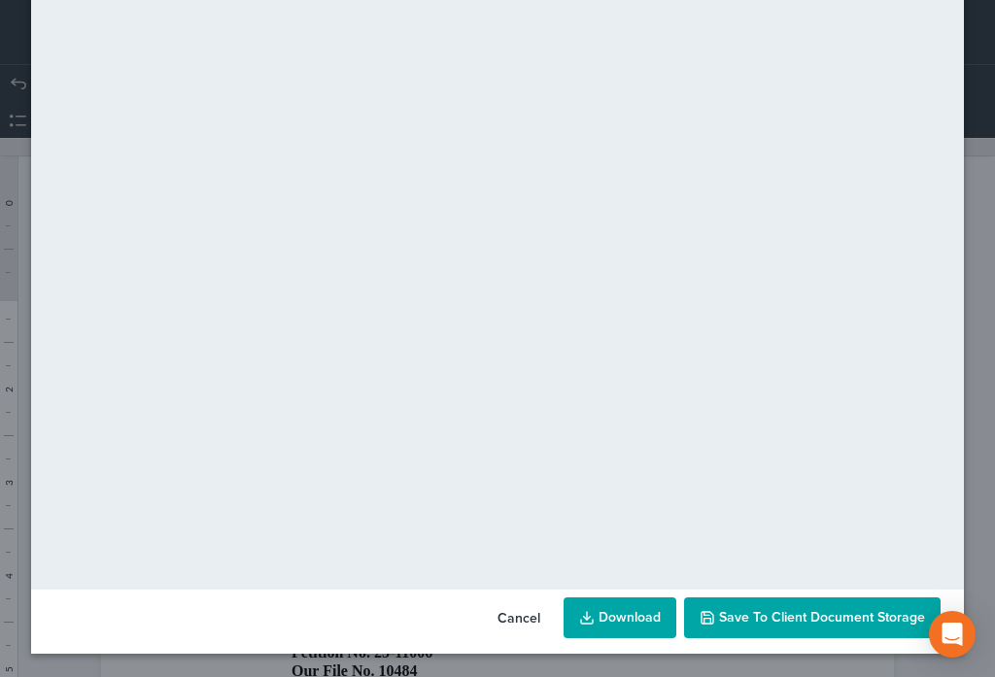
click at [805, 616] on span "Save to Client Document Storage" at bounding box center [822, 617] width 206 height 17
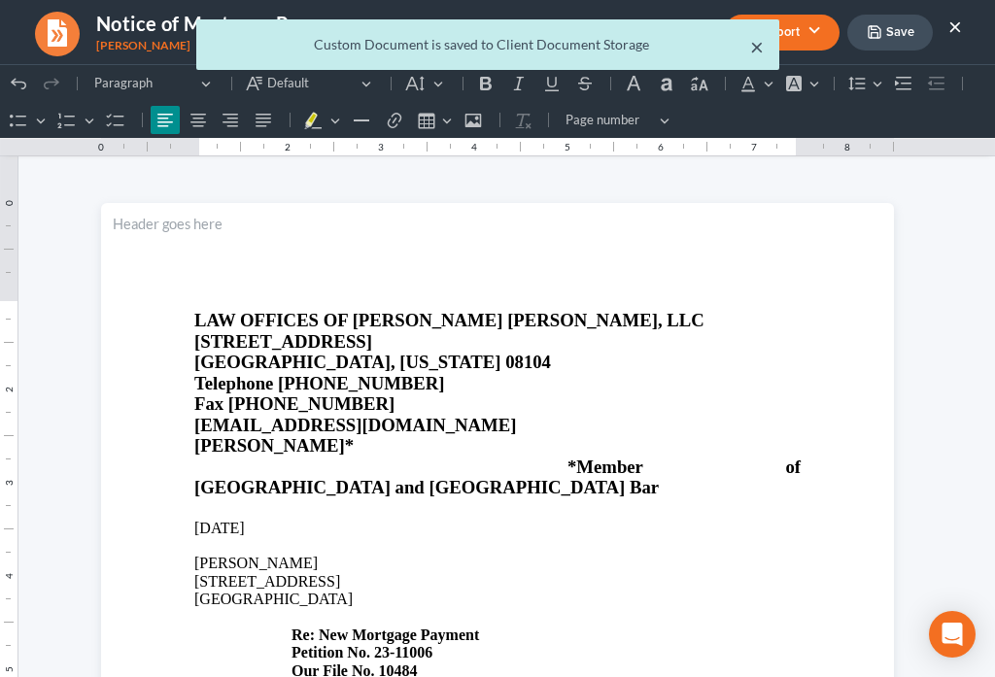
click at [756, 49] on button "×" at bounding box center [757, 46] width 14 height 23
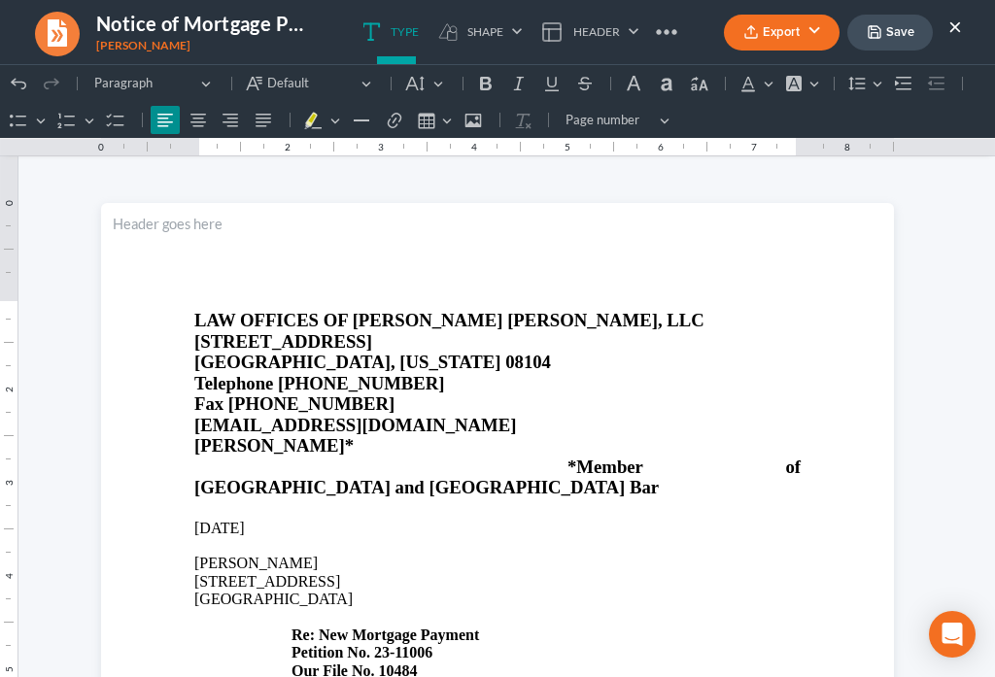
click at [960, 30] on button "×" at bounding box center [955, 26] width 14 height 23
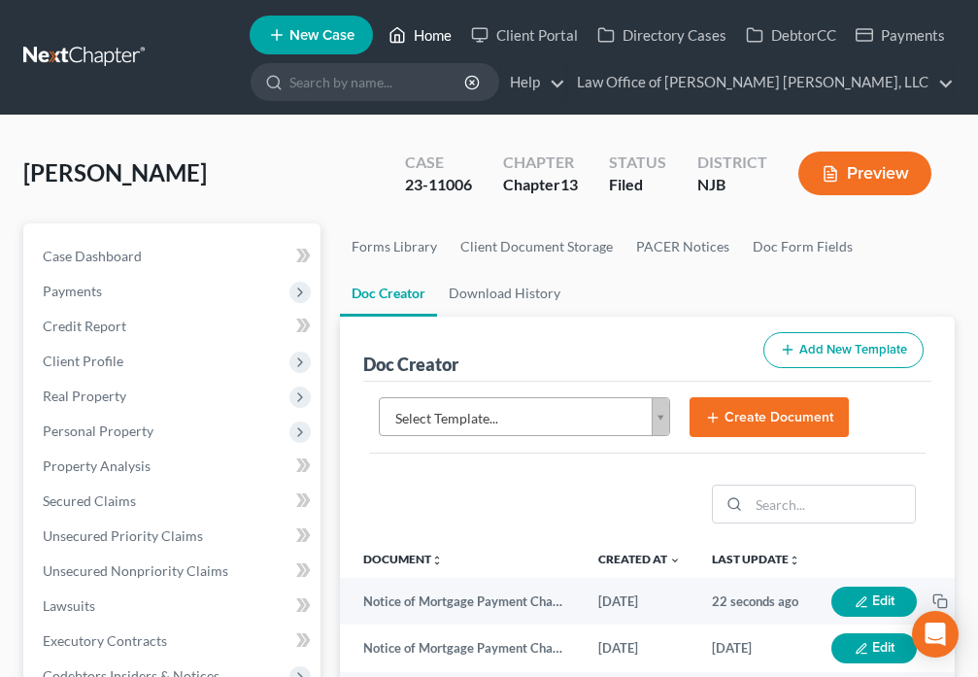
click at [413, 34] on link "Home" at bounding box center [420, 34] width 83 height 35
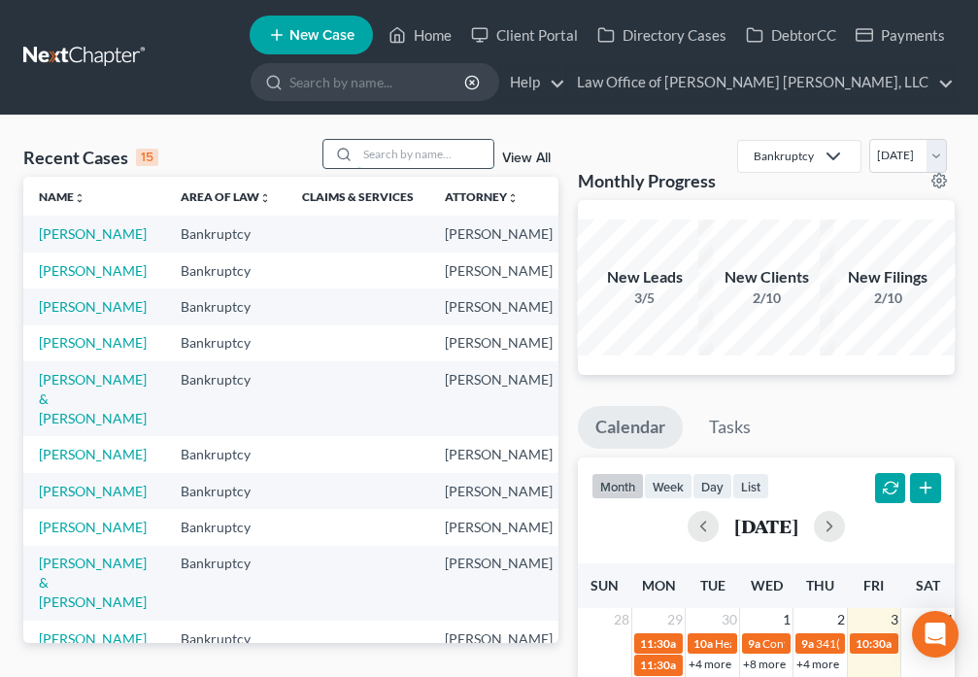
click at [405, 159] on input "search" at bounding box center [425, 154] width 136 height 28
type input "E"
type input "Rodriguez"
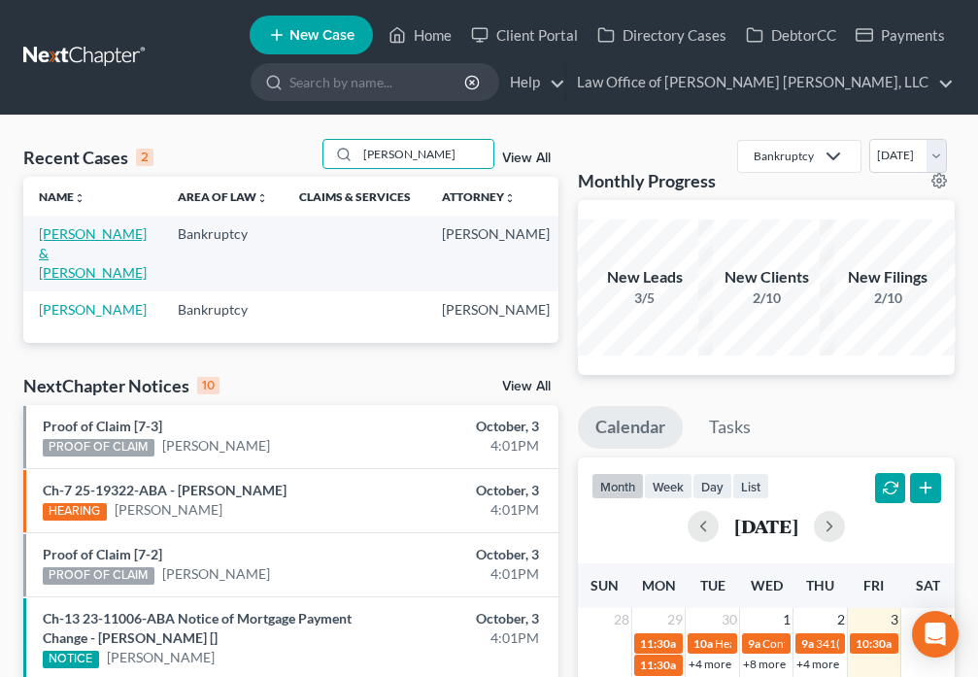
click at [64, 252] on link "Rodriguez, Luis & Celsa" at bounding box center [93, 252] width 108 height 55
select select "6"
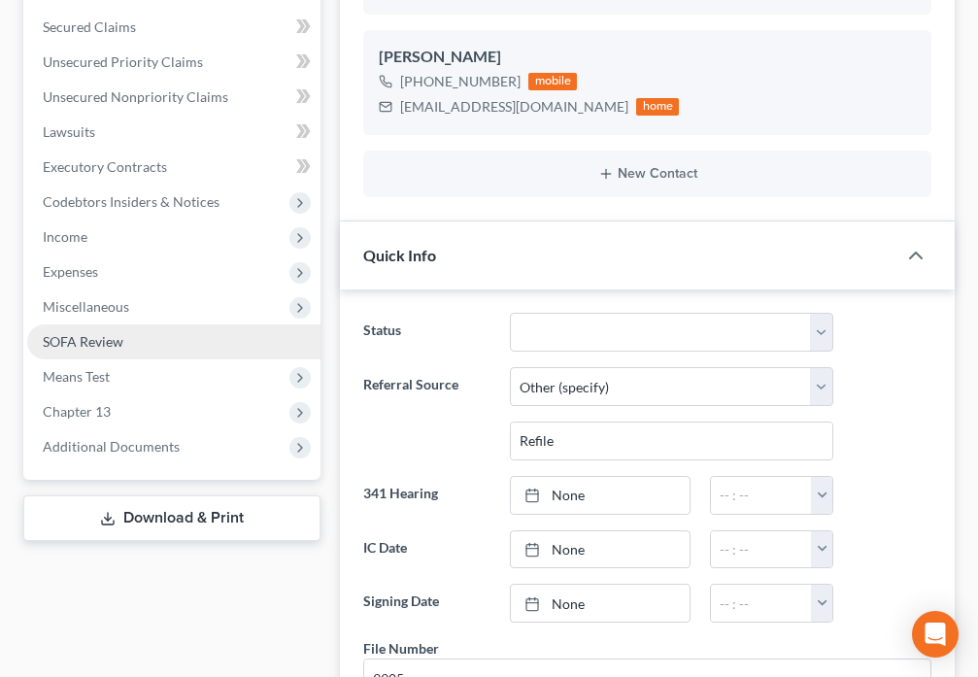
scroll to position [544, 0]
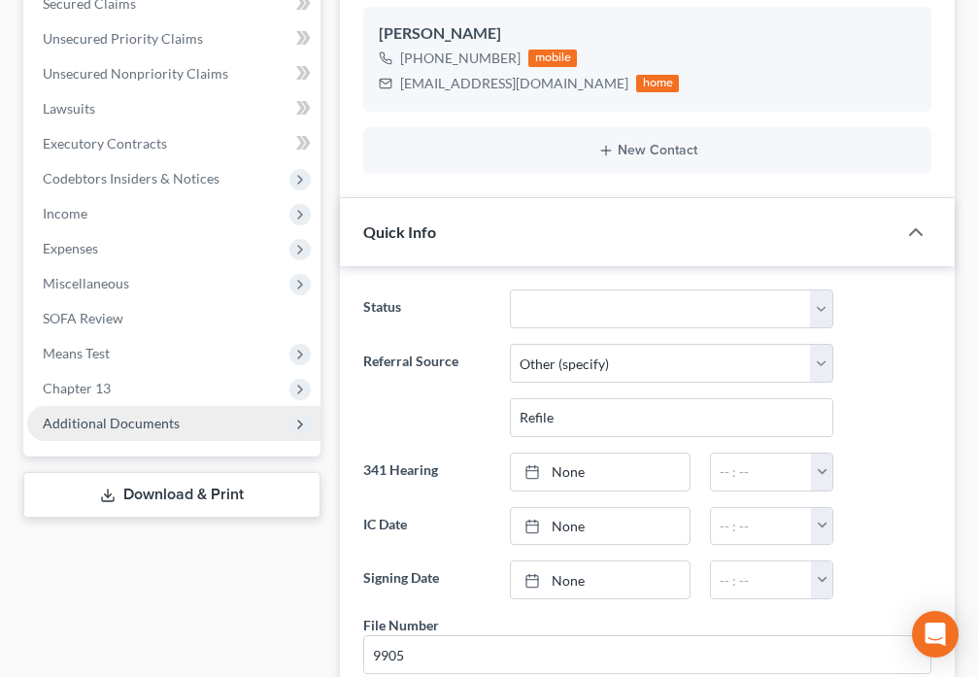
click at [139, 415] on span "Additional Documents" at bounding box center [111, 423] width 137 height 17
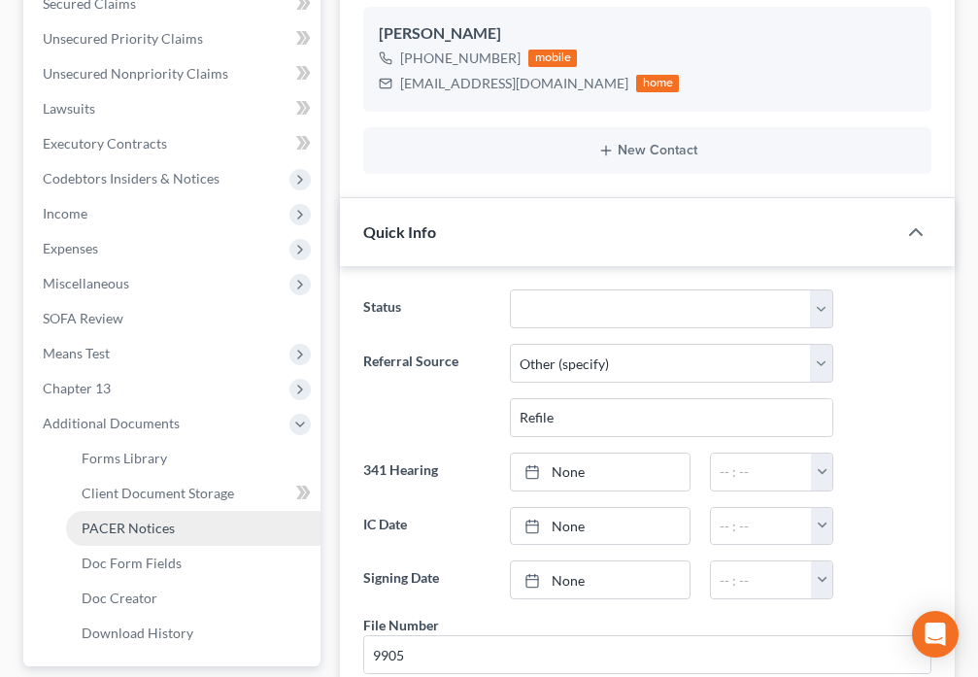
click at [172, 511] on link "PACER Notices" at bounding box center [193, 528] width 254 height 35
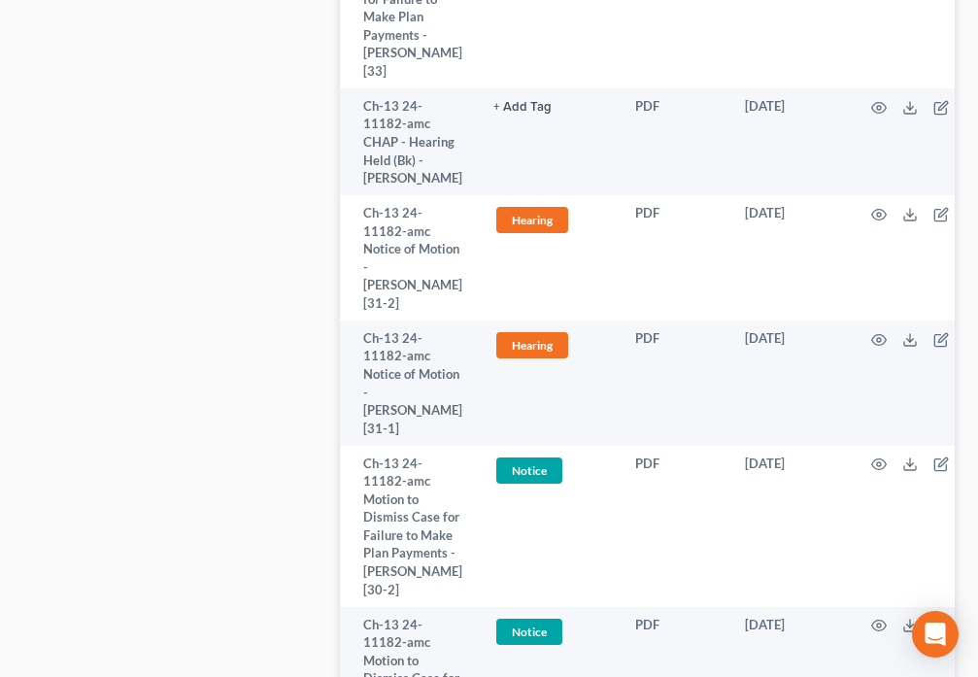
scroll to position [1450, 0]
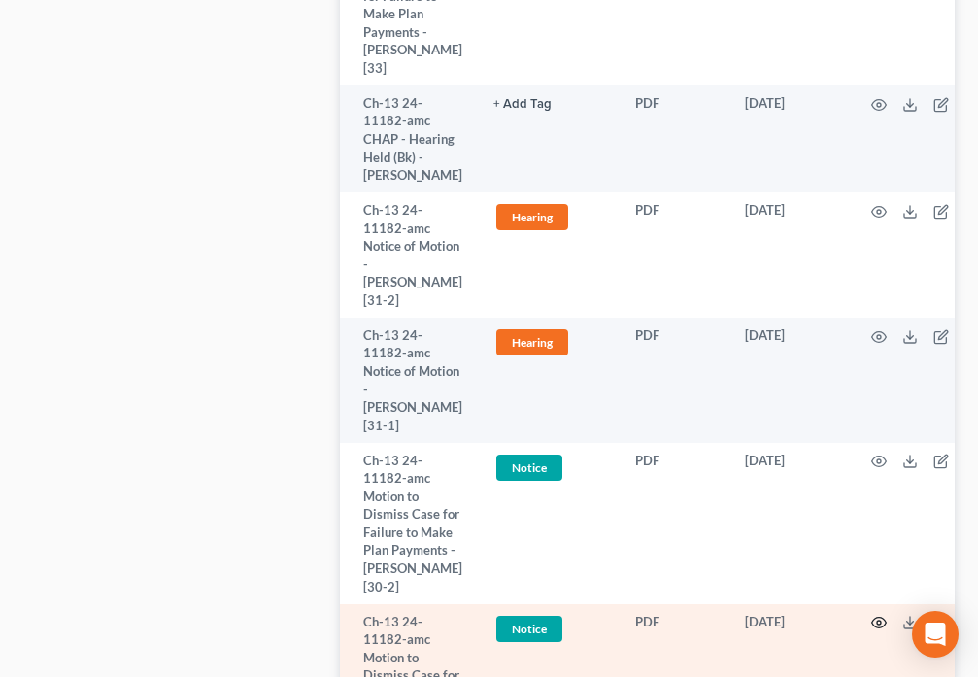
click at [873, 615] on icon "button" at bounding box center [879, 623] width 16 height 16
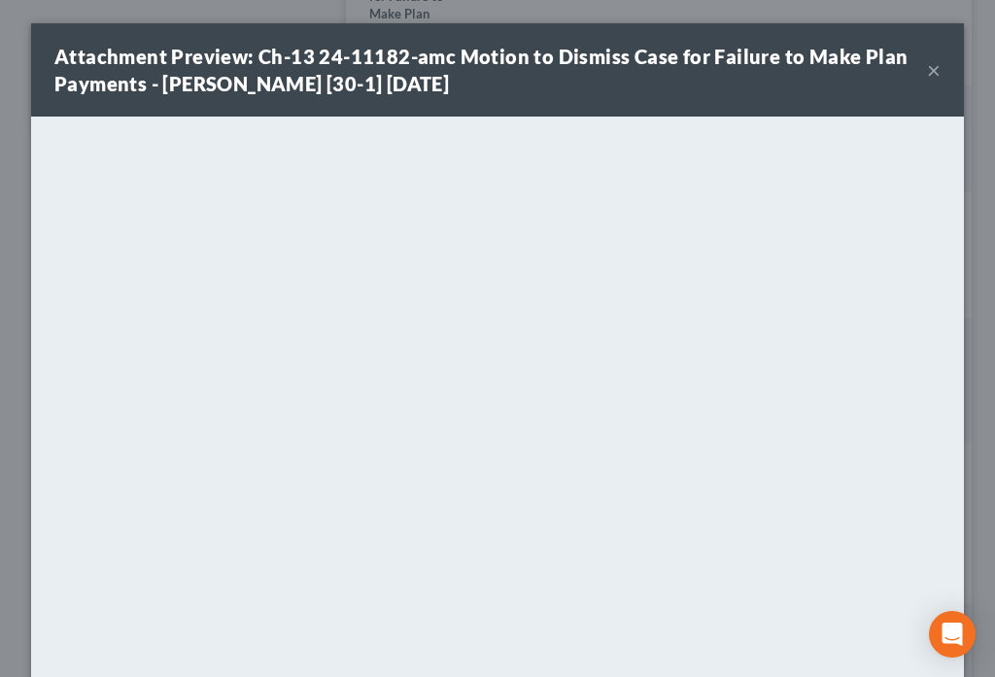
click at [928, 71] on button "×" at bounding box center [934, 69] width 14 height 23
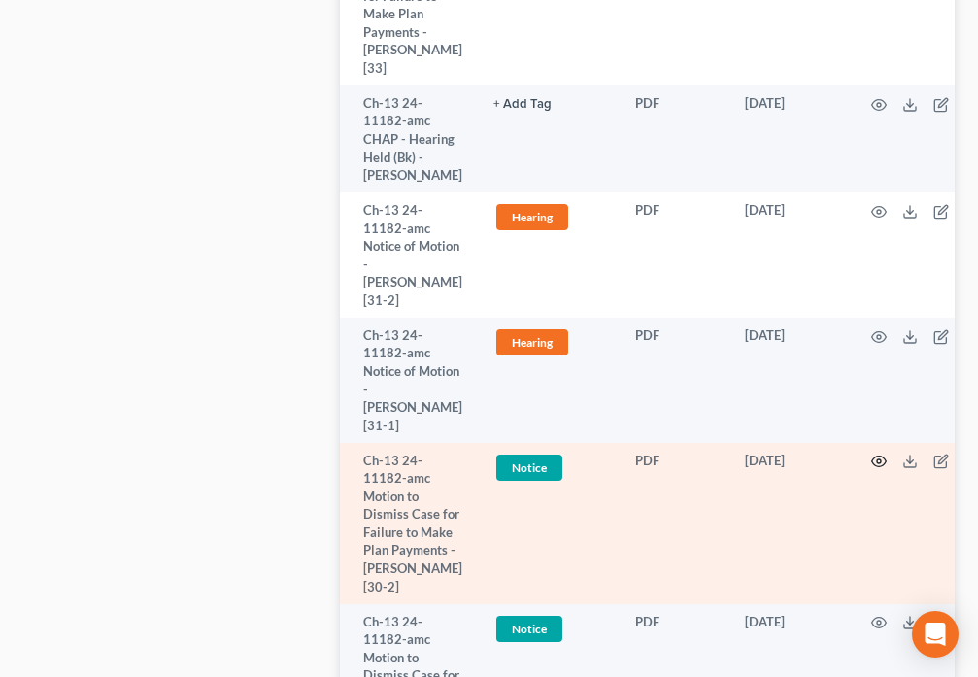
click at [878, 454] on icon "button" at bounding box center [879, 462] width 16 height 16
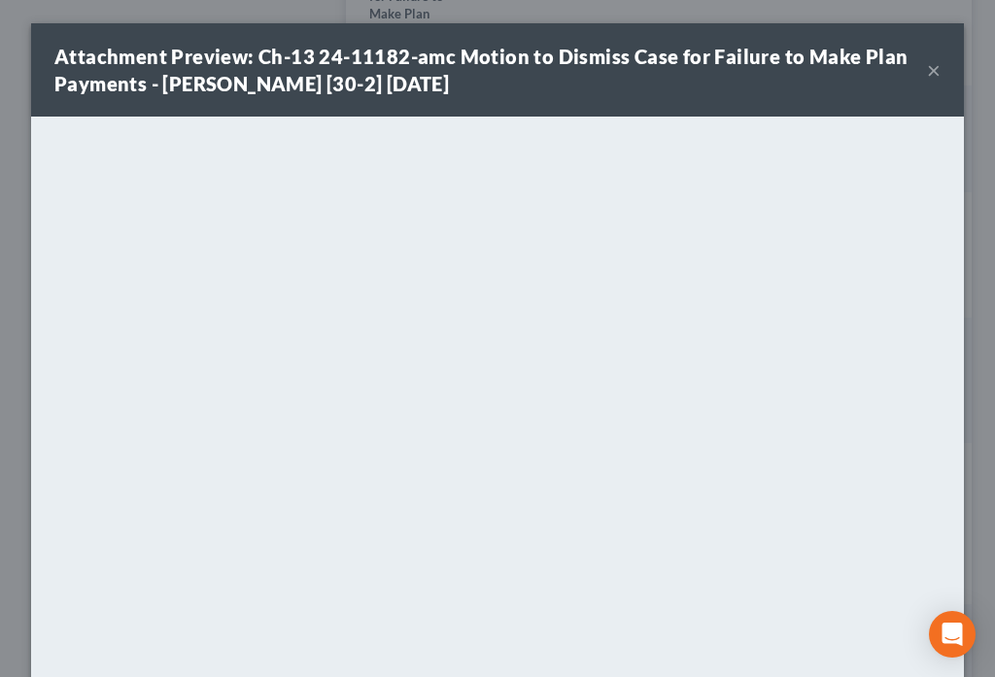
click at [927, 70] on button "×" at bounding box center [934, 69] width 14 height 23
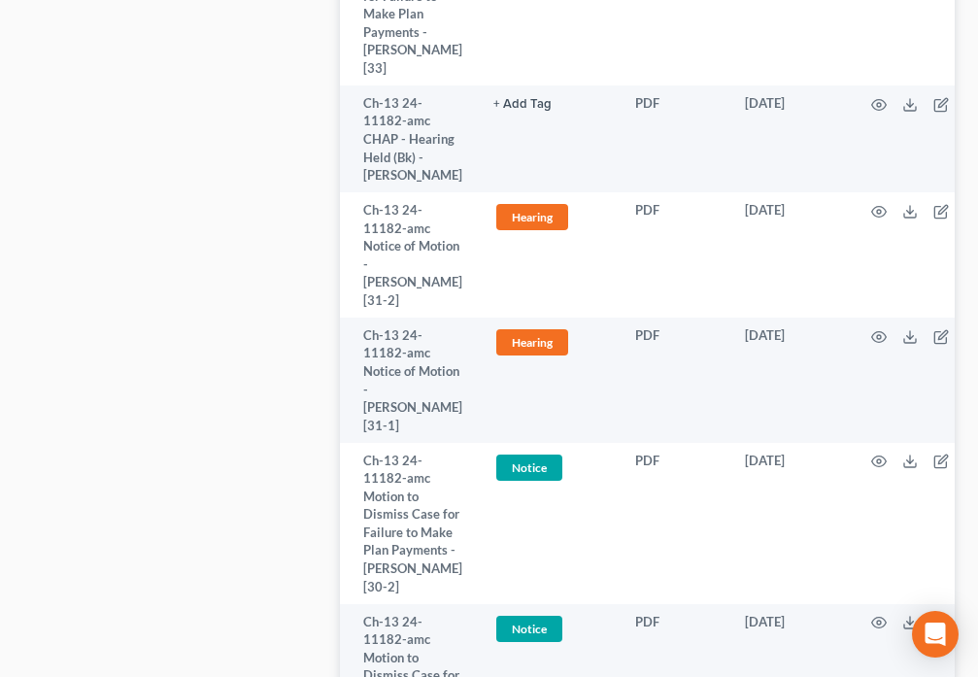
scroll to position [0, 0]
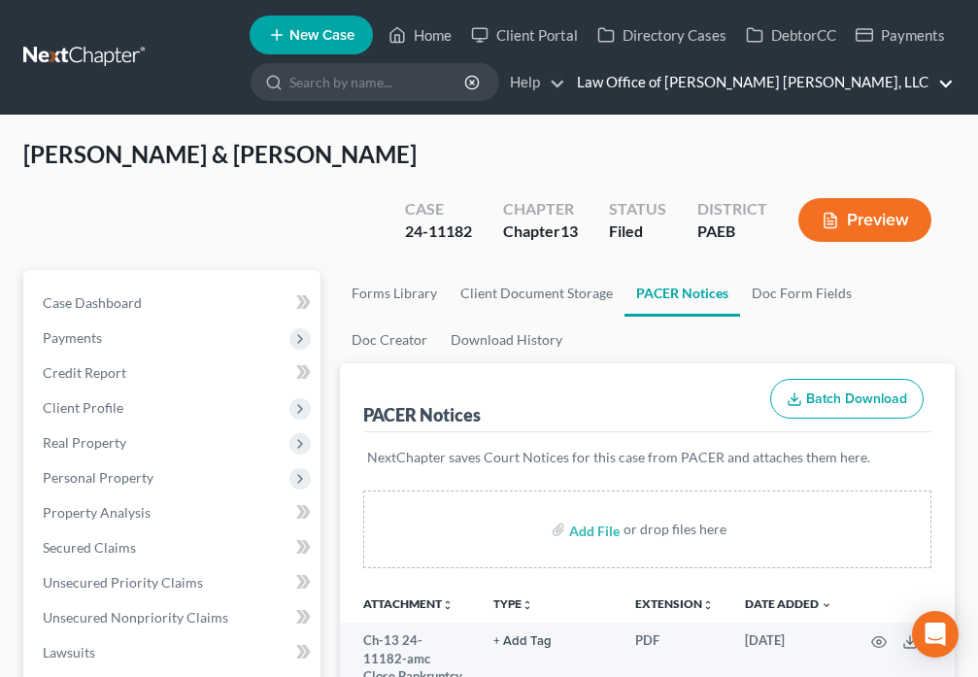
click at [914, 79] on link "Law Office of David Paul Daniels, LLC" at bounding box center [760, 82] width 387 height 35
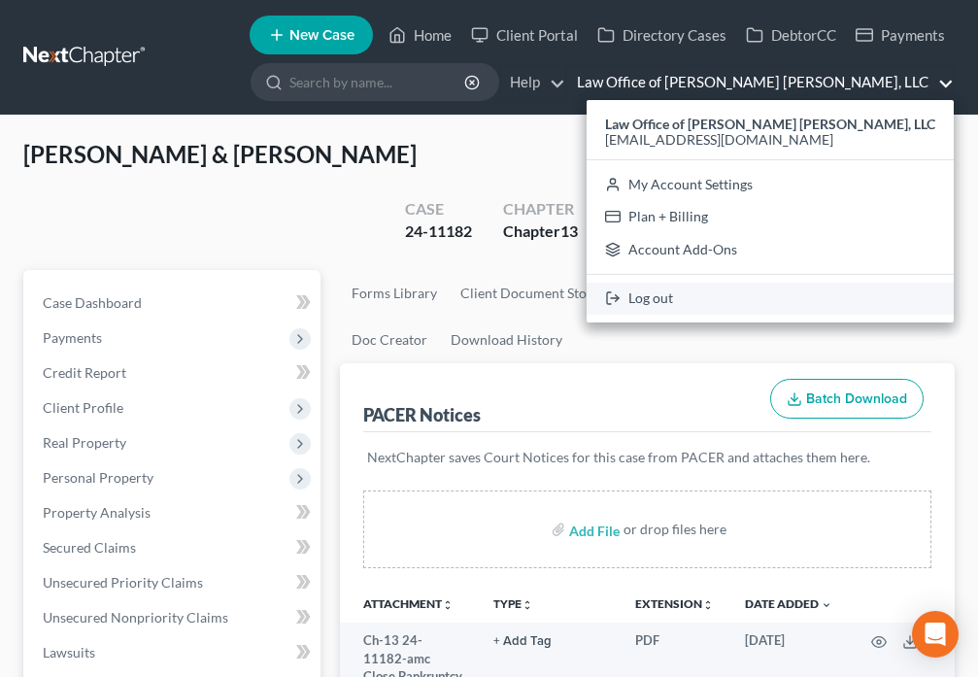
click at [746, 296] on link "Log out" at bounding box center [770, 299] width 367 height 33
